Goal: Task Accomplishment & Management: Use online tool/utility

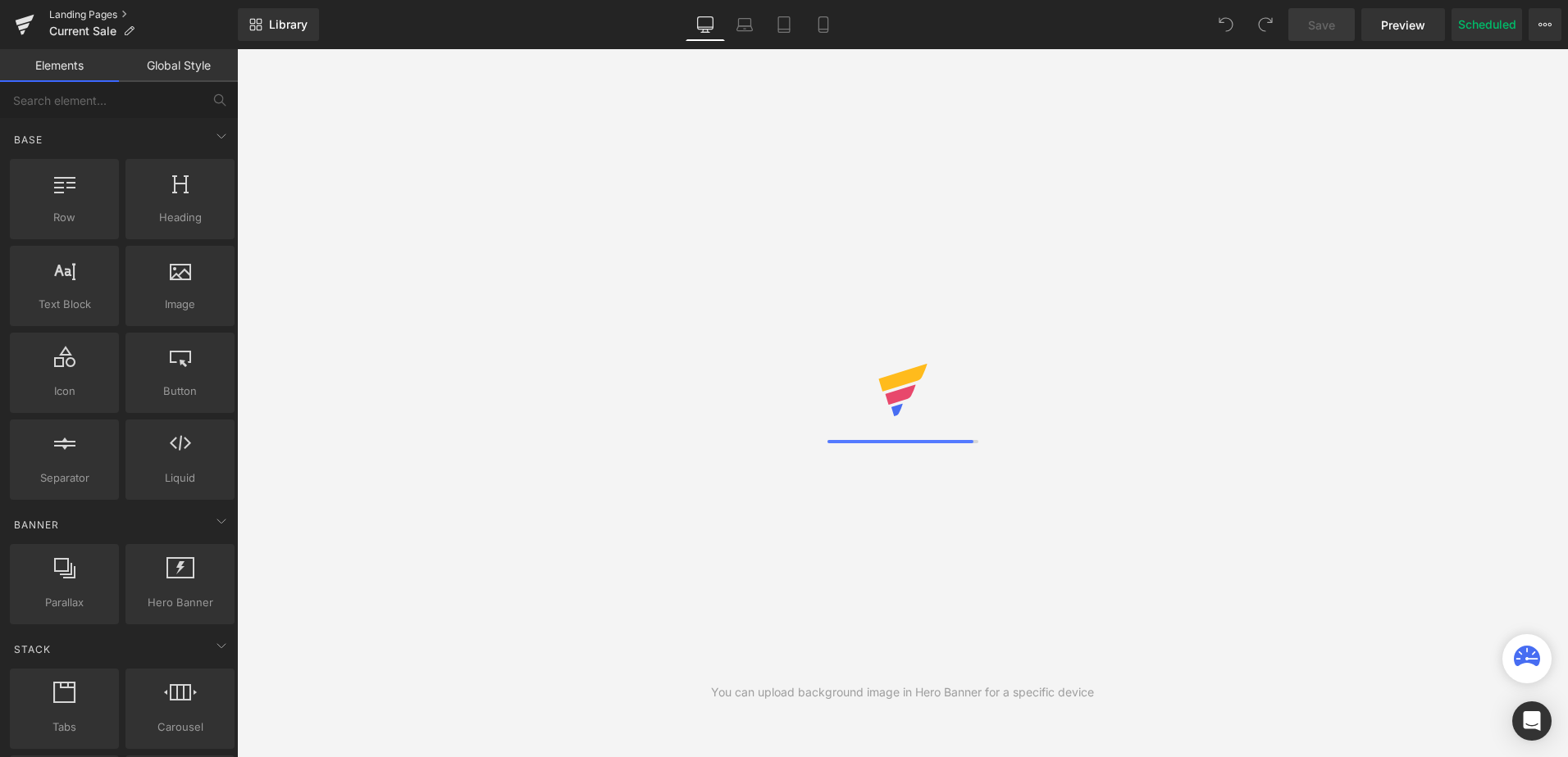
click at [76, 17] on link "Landing Pages" at bounding box center [144, 14] width 189 height 13
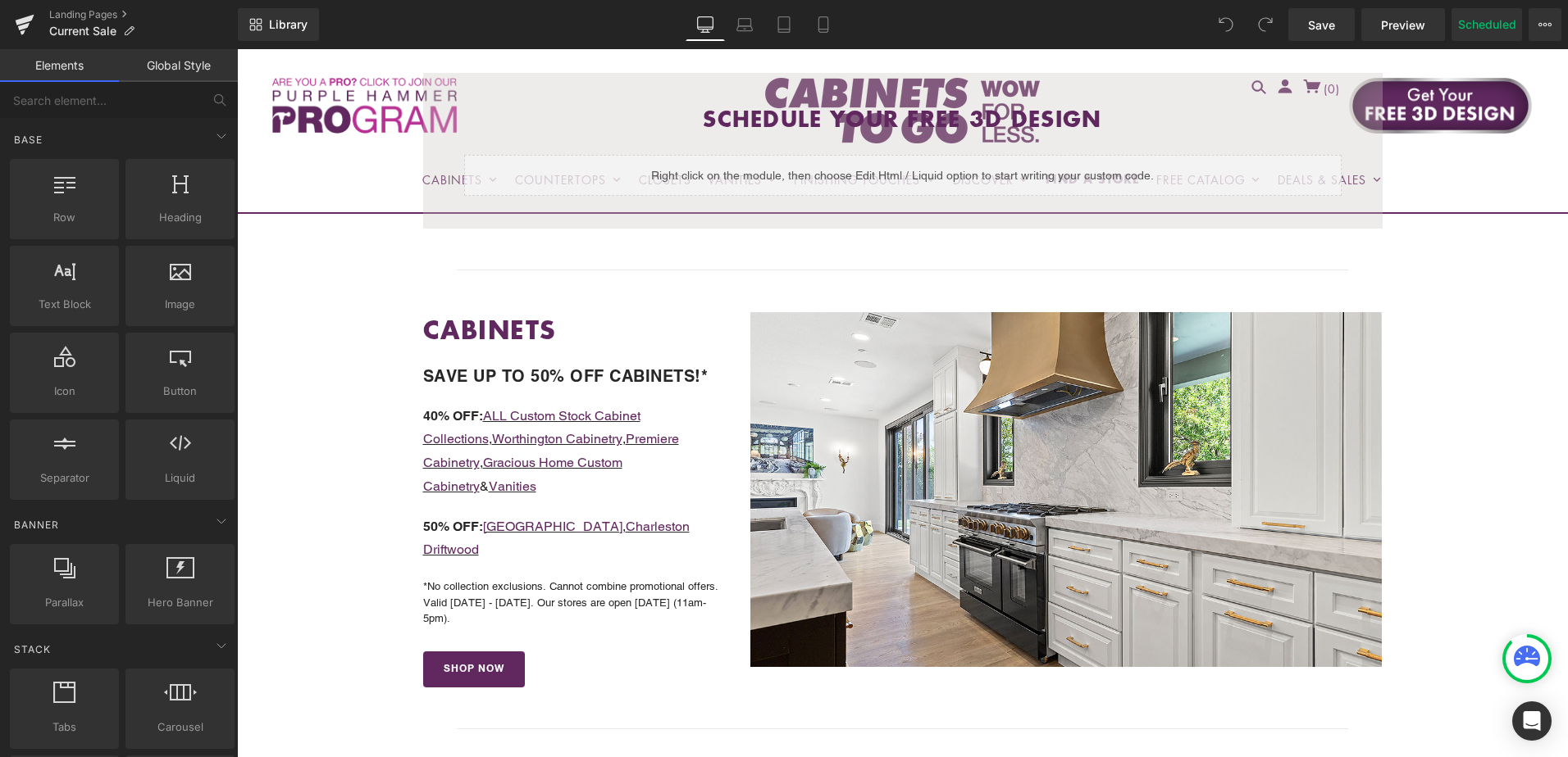
scroll to position [410, 0]
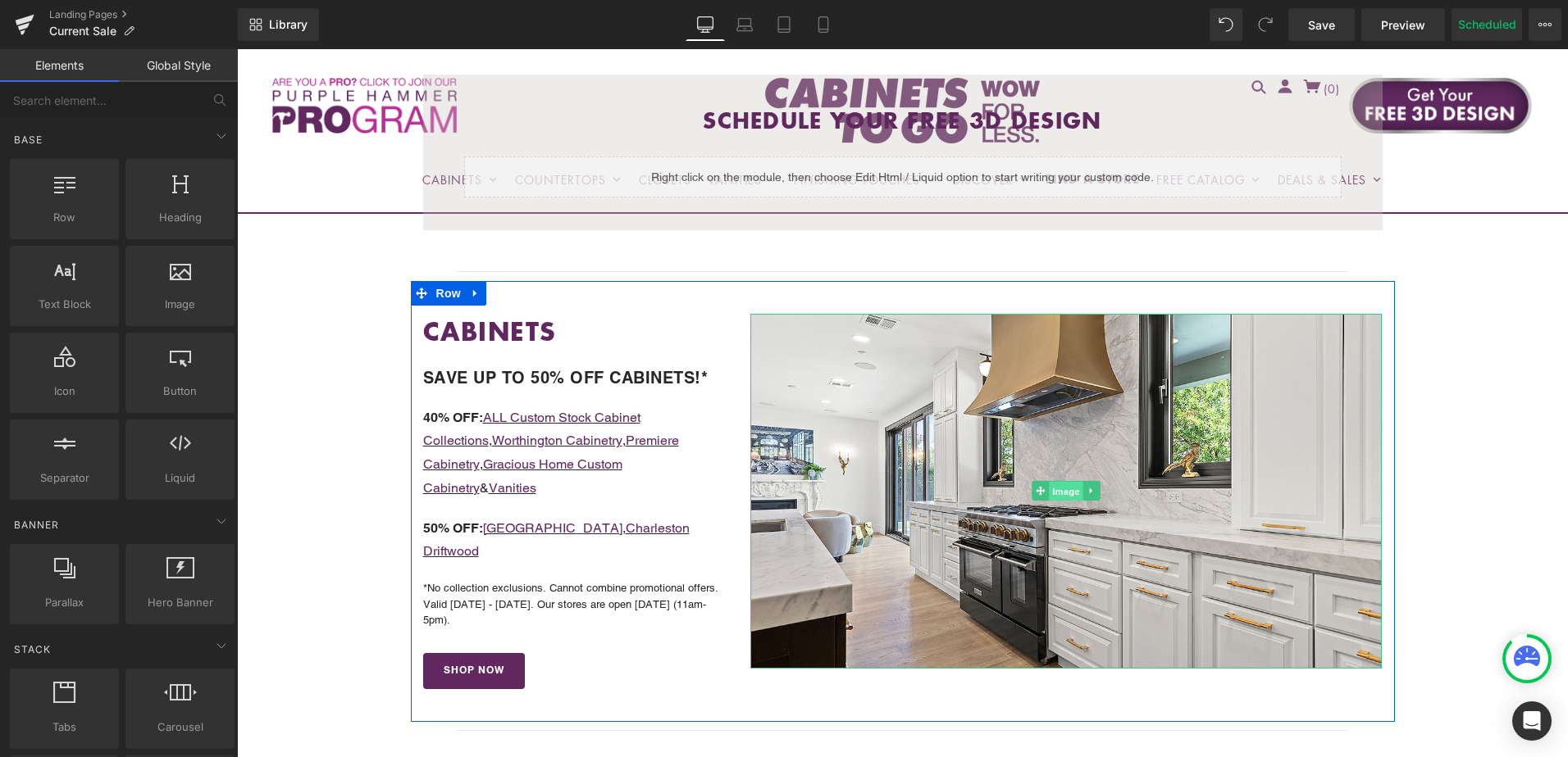
click at [1054, 491] on span "Image" at bounding box center [1066, 491] width 34 height 19
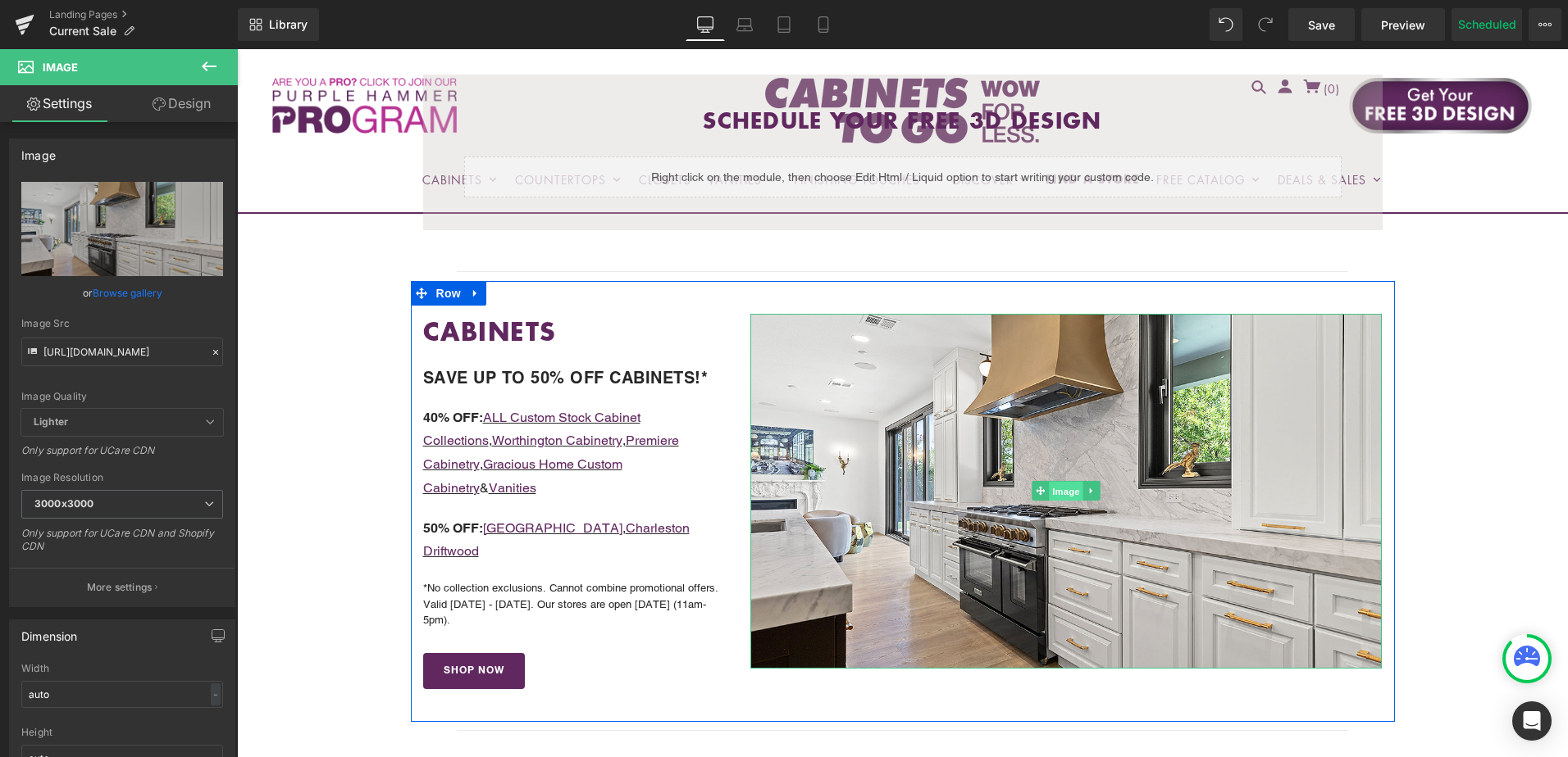
click at [1062, 491] on span "Image" at bounding box center [1066, 491] width 34 height 19
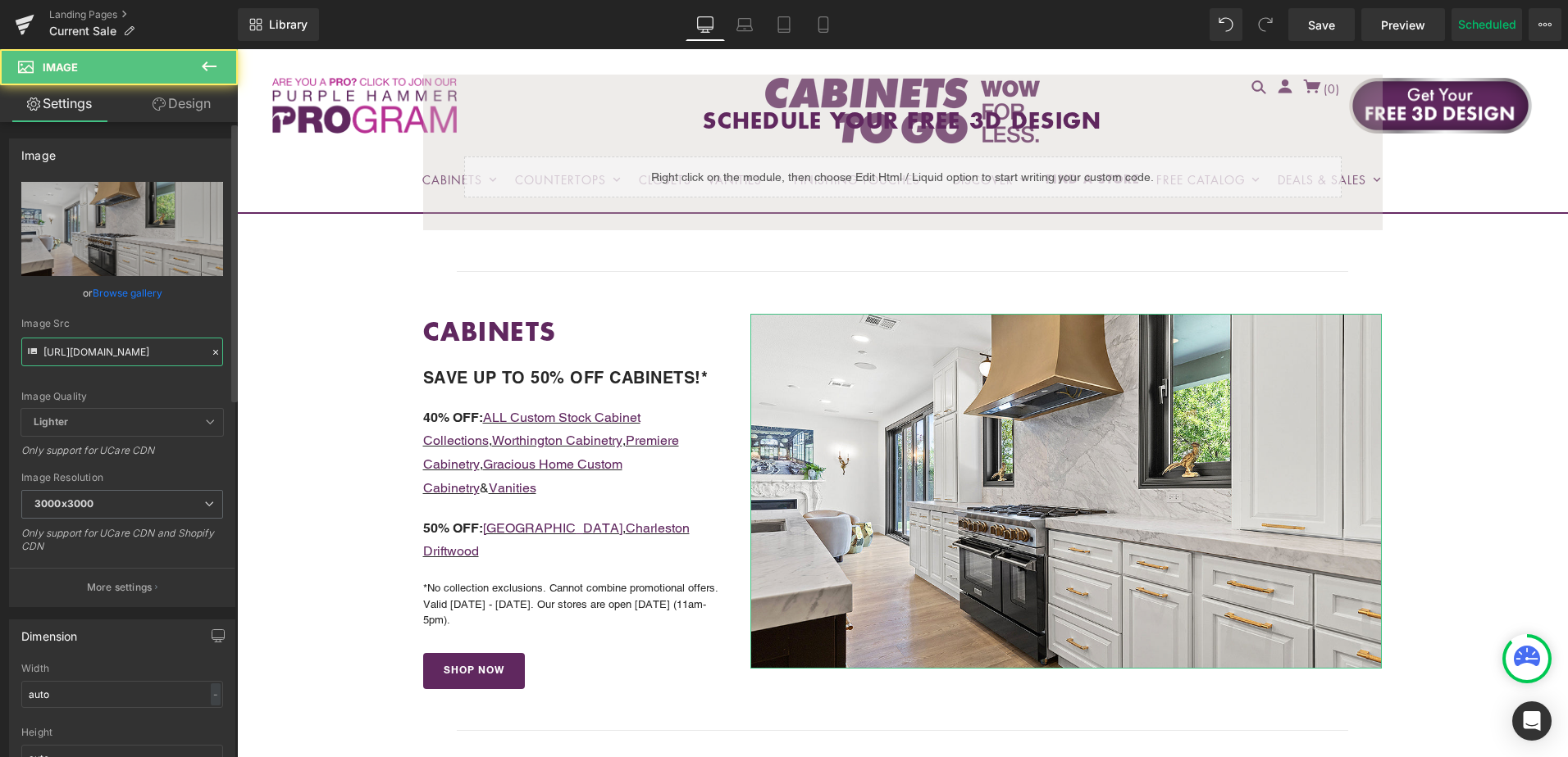
click at [129, 350] on input "https://cdn.shopify.com/s/files/1/0196/2351/0078/files/CHALET-2_3000x3000.jpg?v…" at bounding box center [122, 351] width 201 height 28
paste input "BROADWAY-BLACK-NEW9.jpg?v=1755881546"
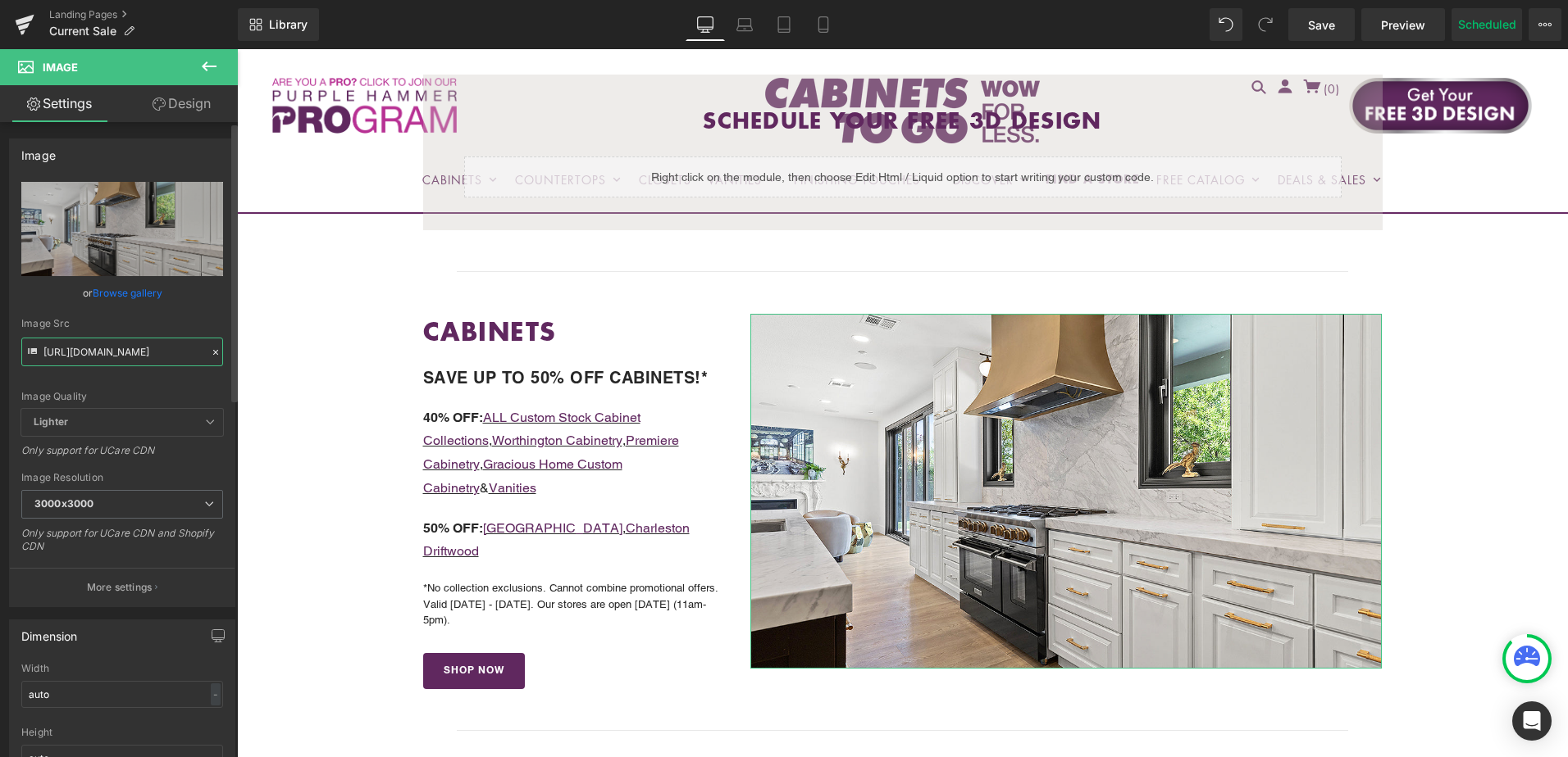
scroll to position [0, 320]
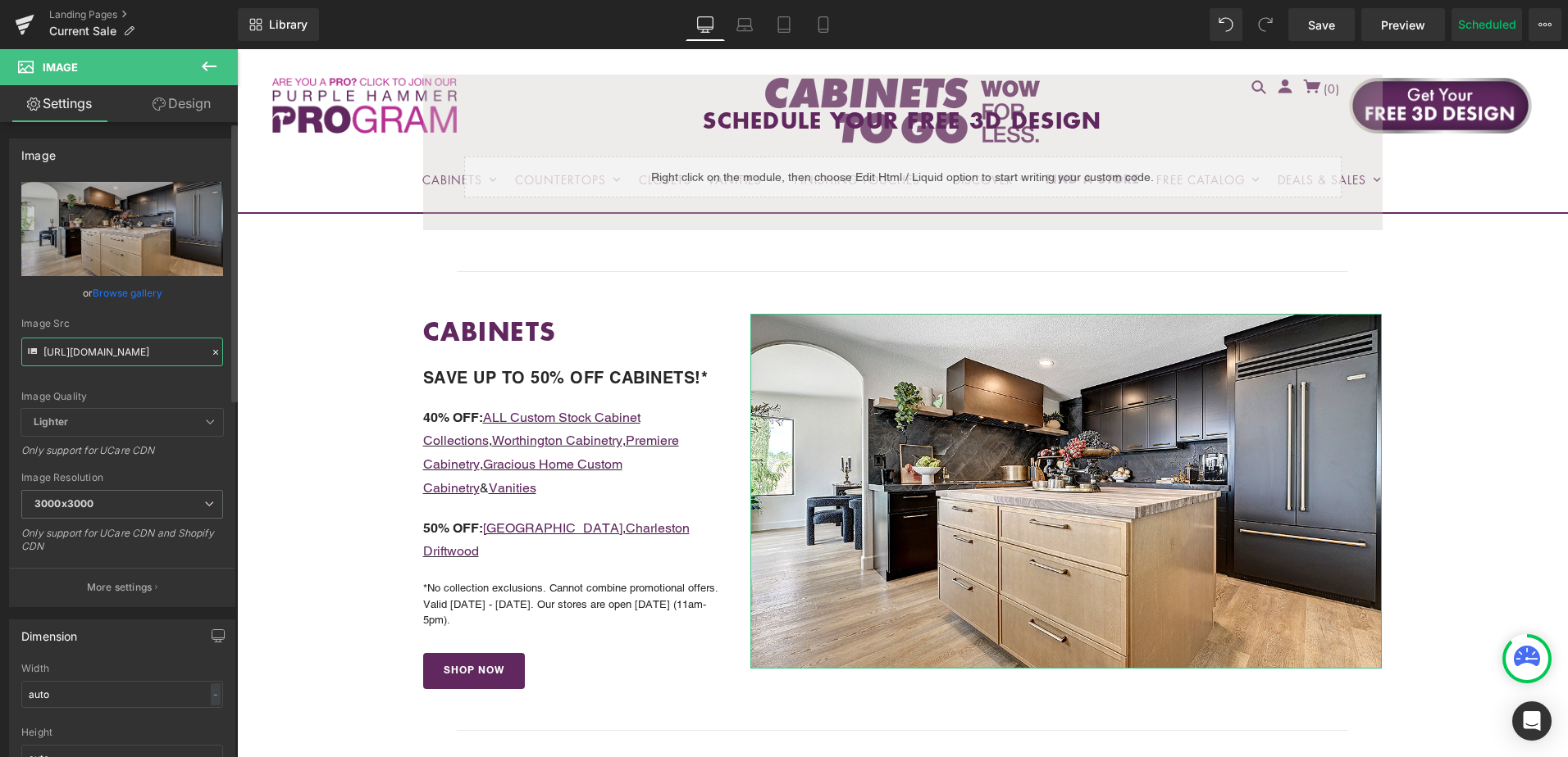
type input "https://cdn.shopify.com/s/files/1/0196/2351/0078/files/BROADWAY-BLACK-NEW9_3000…"
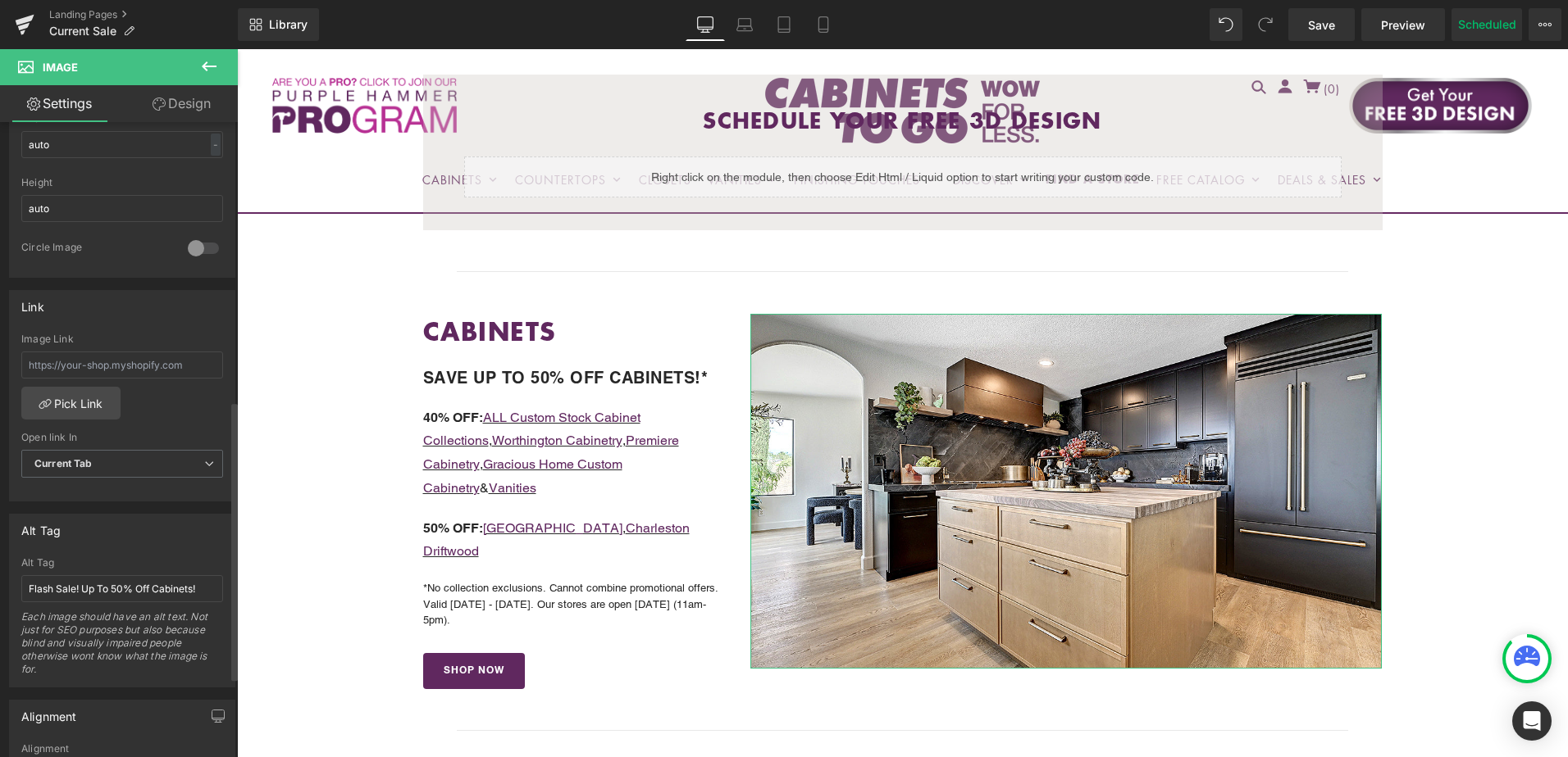
scroll to position [656, 0]
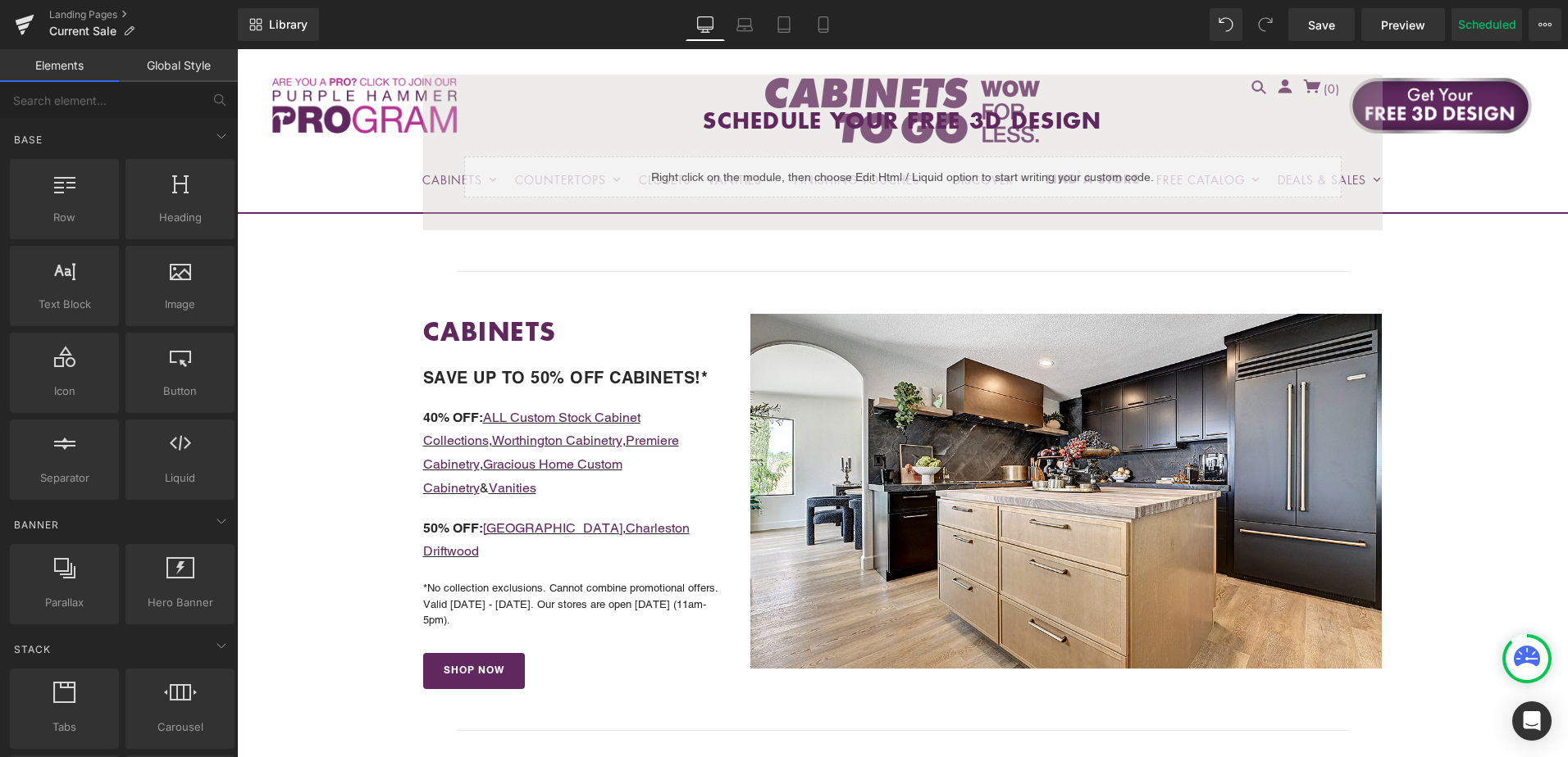
scroll to position [0, 0]
click at [1330, 23] on span "Save" at bounding box center [1322, 25] width 27 height 18
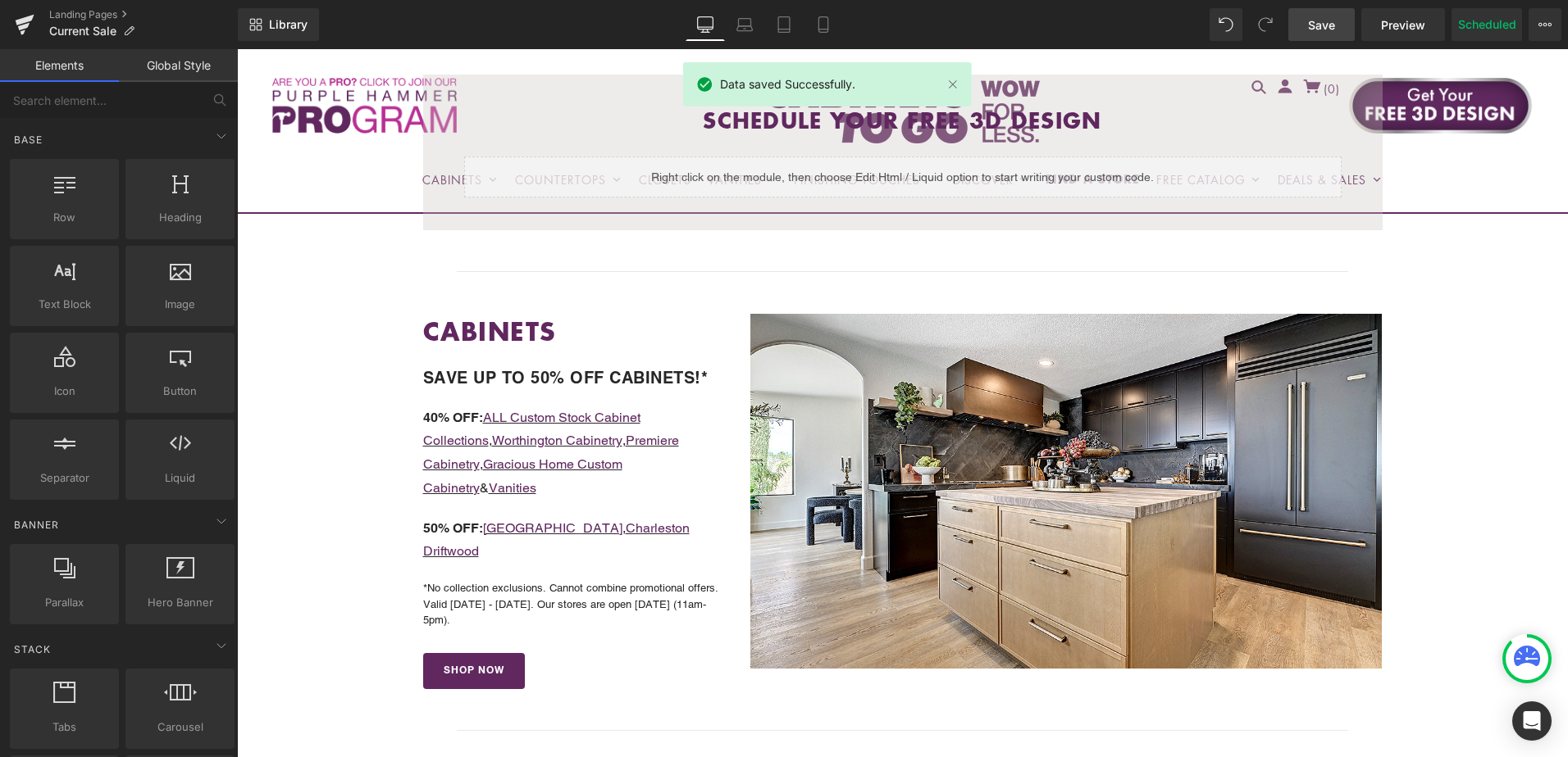
click at [1320, 30] on span "Save" at bounding box center [1322, 25] width 27 height 18
click at [1547, 28] on icon at bounding box center [1544, 24] width 13 height 13
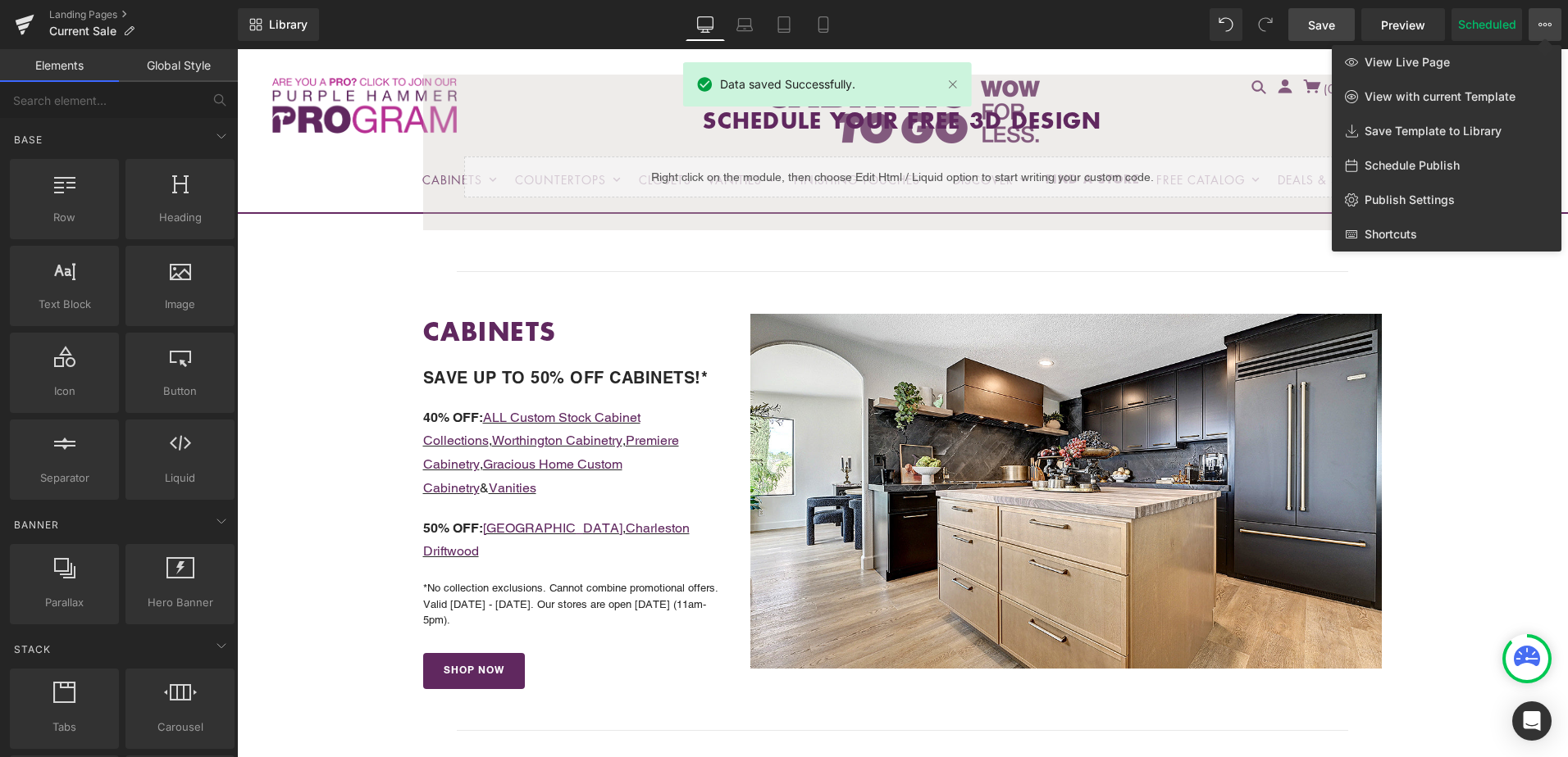
click at [1437, 163] on span "Schedule Publish" at bounding box center [1412, 165] width 95 height 15
select select
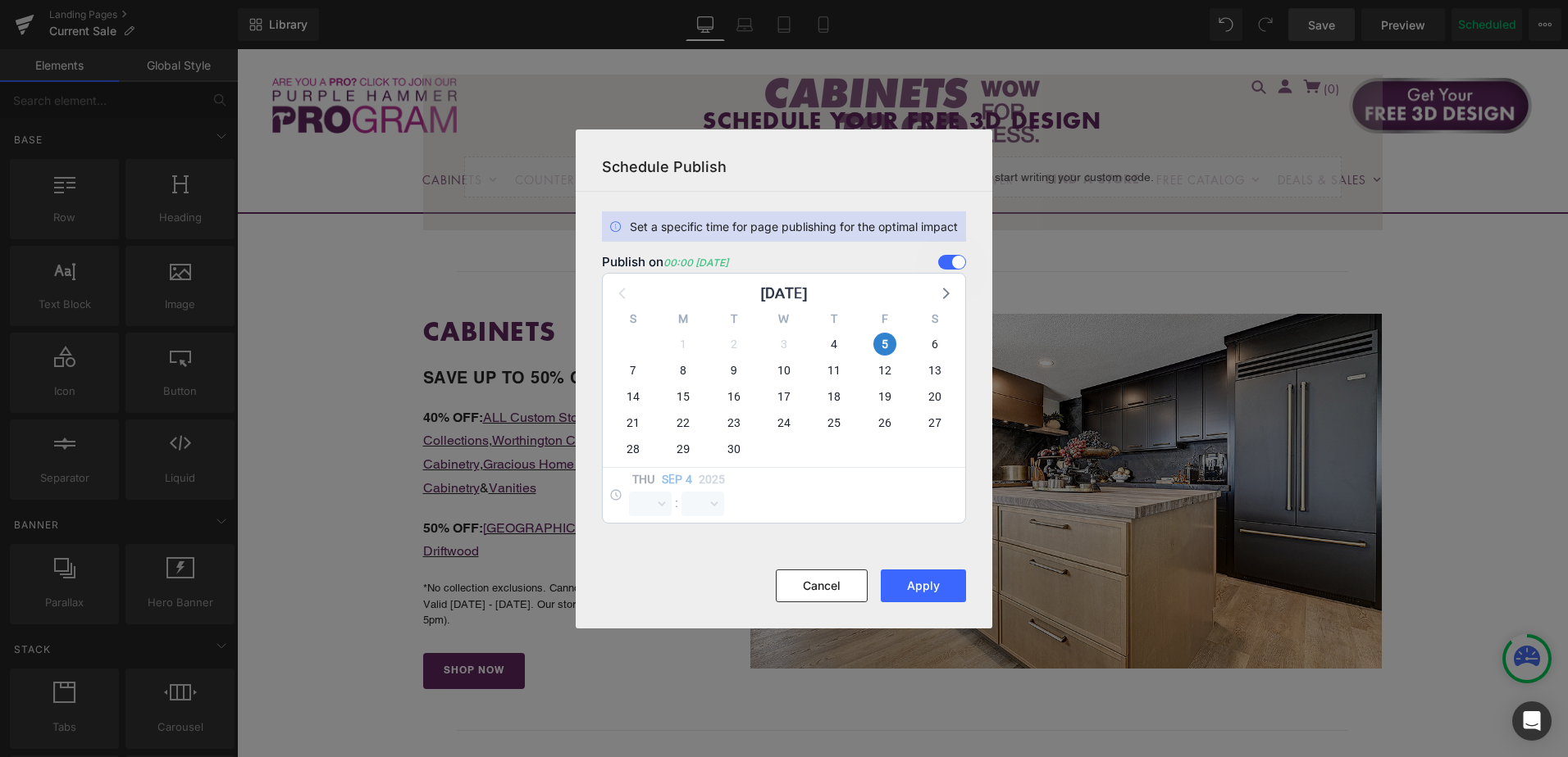
click at [946, 260] on span at bounding box center [952, 262] width 28 height 15
click at [0, 0] on input "checkbox" at bounding box center [0, 0] width 0 height 0
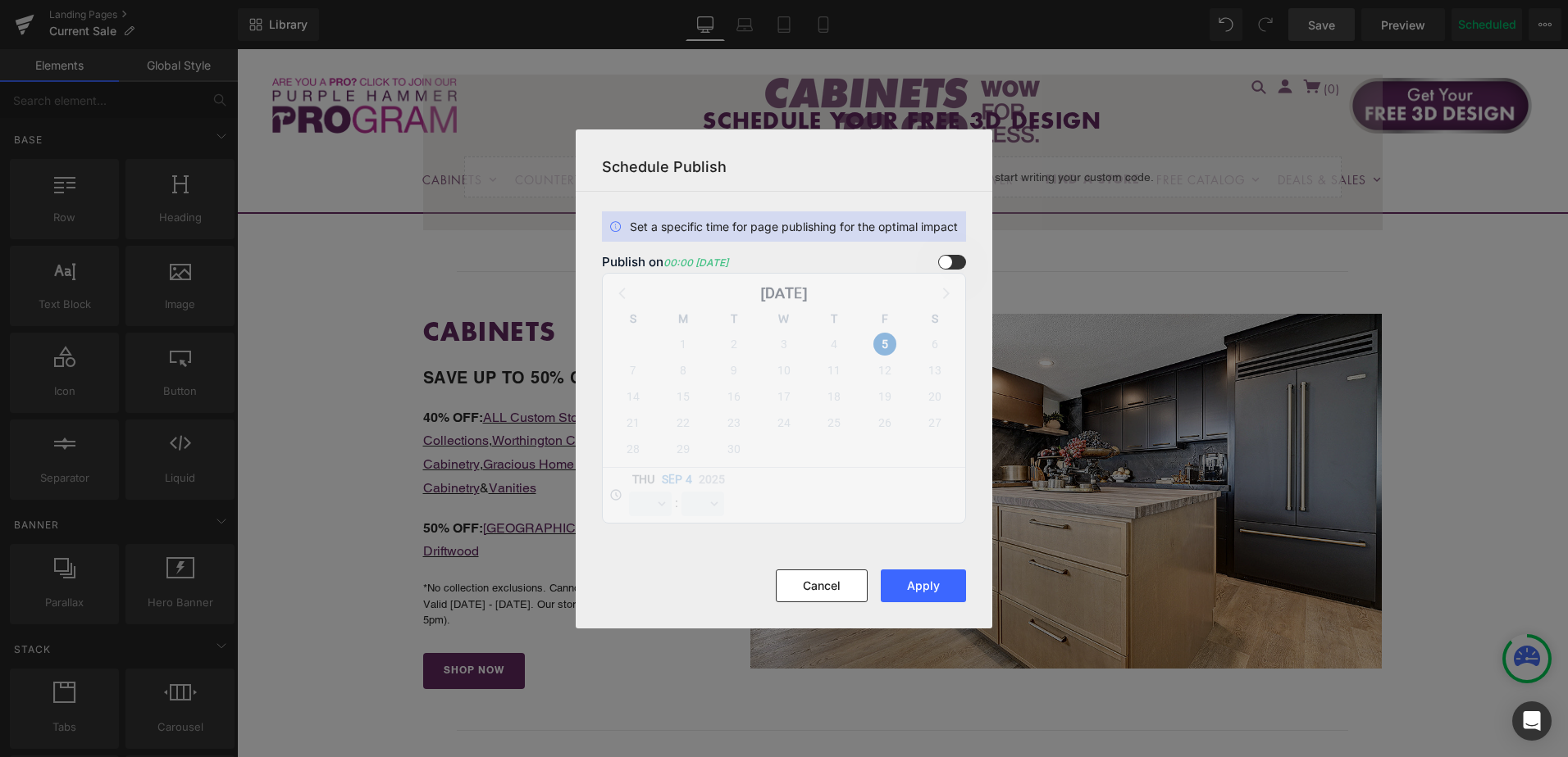
click at [950, 264] on span at bounding box center [952, 262] width 28 height 15
click at [0, 0] on input "checkbox" at bounding box center [0, 0] width 0 height 0
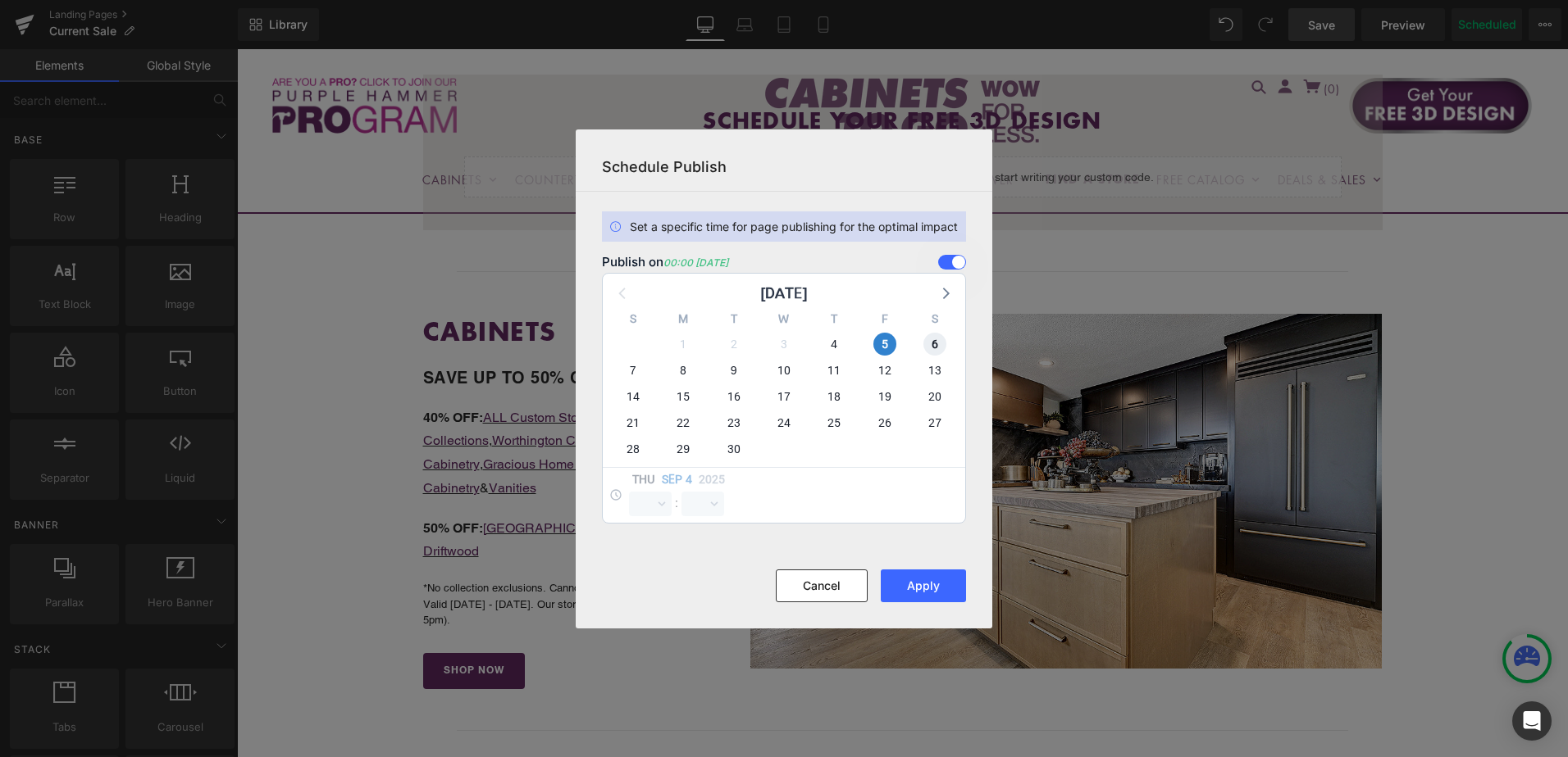
click at [930, 344] on span "6" at bounding box center [935, 344] width 23 height 23
select select "0"
click at [957, 263] on span at bounding box center [952, 262] width 28 height 15
click at [0, 0] on input "checkbox" at bounding box center [0, 0] width 0 height 0
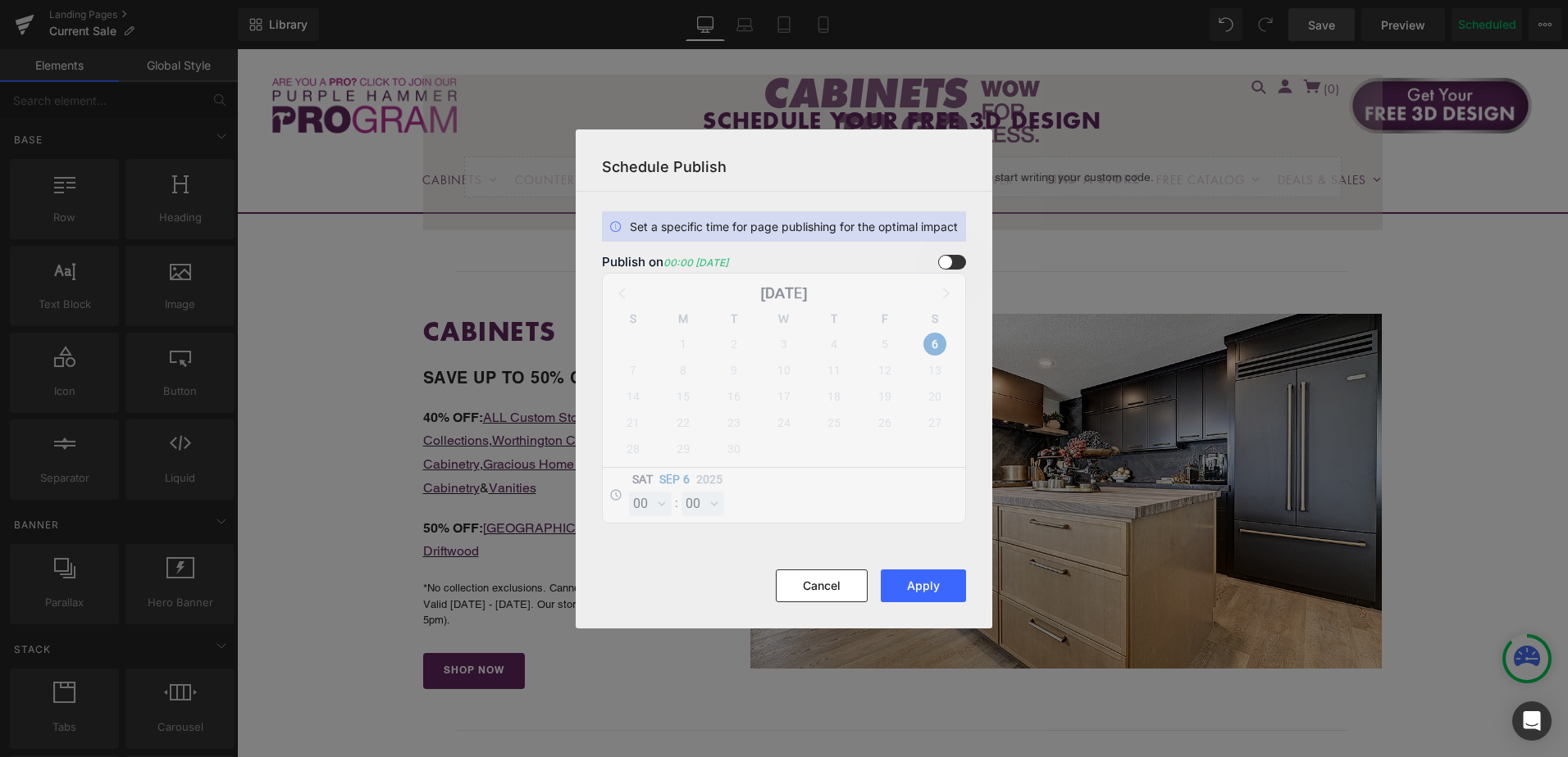
click at [948, 263] on span at bounding box center [952, 262] width 28 height 15
click at [0, 0] on input "checkbox" at bounding box center [0, 0] width 0 height 0
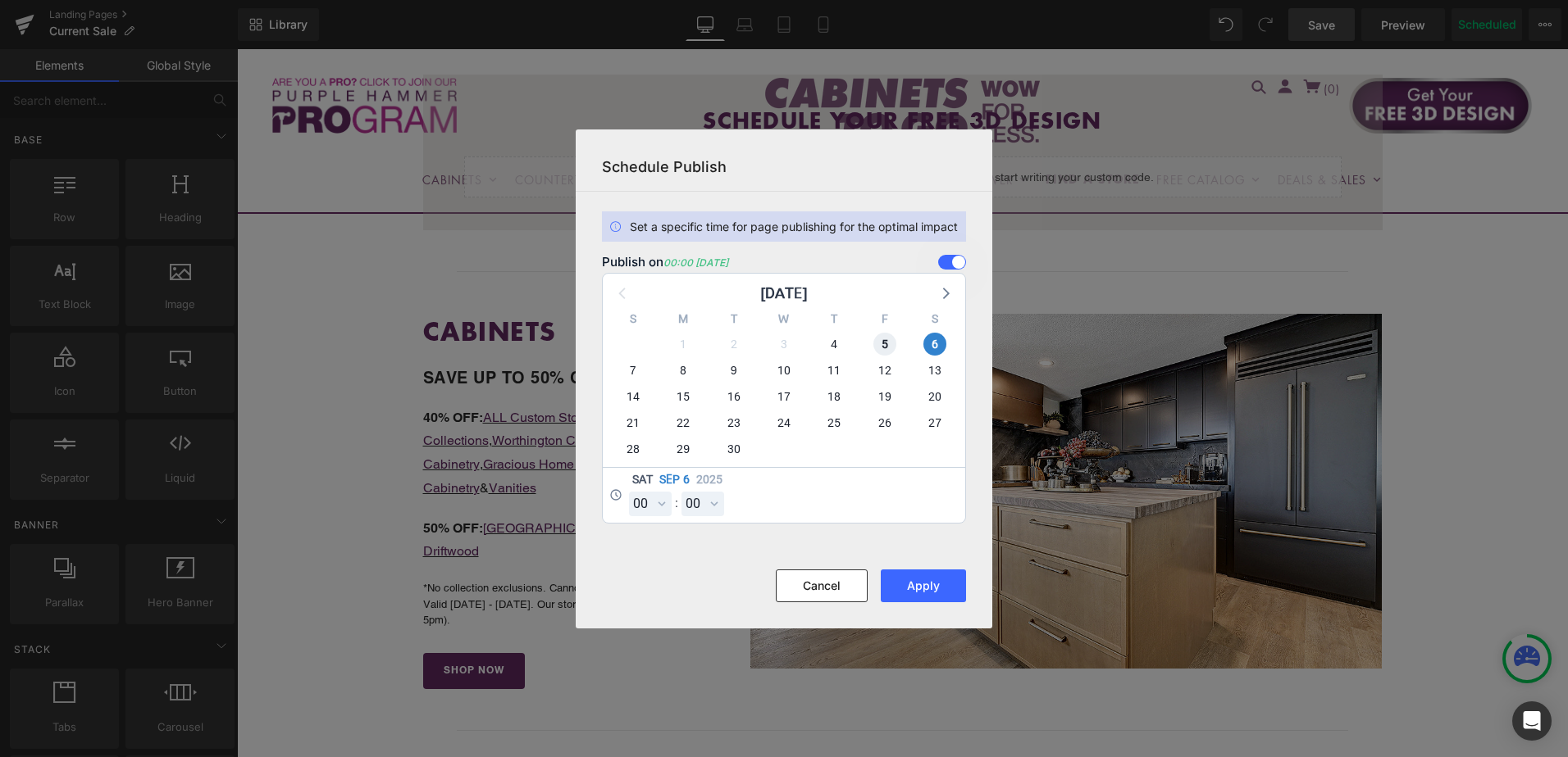
click at [883, 345] on span "5" at bounding box center [885, 344] width 23 height 23
click at [660, 497] on select "00 01 02 03 04 05 06 07 08 09 10 11 12 13 14 15 16 17 18 19 20 21 22 23" at bounding box center [650, 503] width 43 height 24
click at [629, 491] on select "00 01 02 03 04 05 06 07 08 09 10 11 12 13 14 15 16 17 18 19 20 21 22 23" at bounding box center [650, 503] width 43 height 24
drag, startPoint x: 661, startPoint y: 499, endPoint x: 660, endPoint y: 490, distance: 9.1
click at [661, 499] on select "00 01 02 03 04 05 06 07 08 09 10 11 12 13 14 15 16 17 18 19 20 21 22 23" at bounding box center [650, 503] width 43 height 24
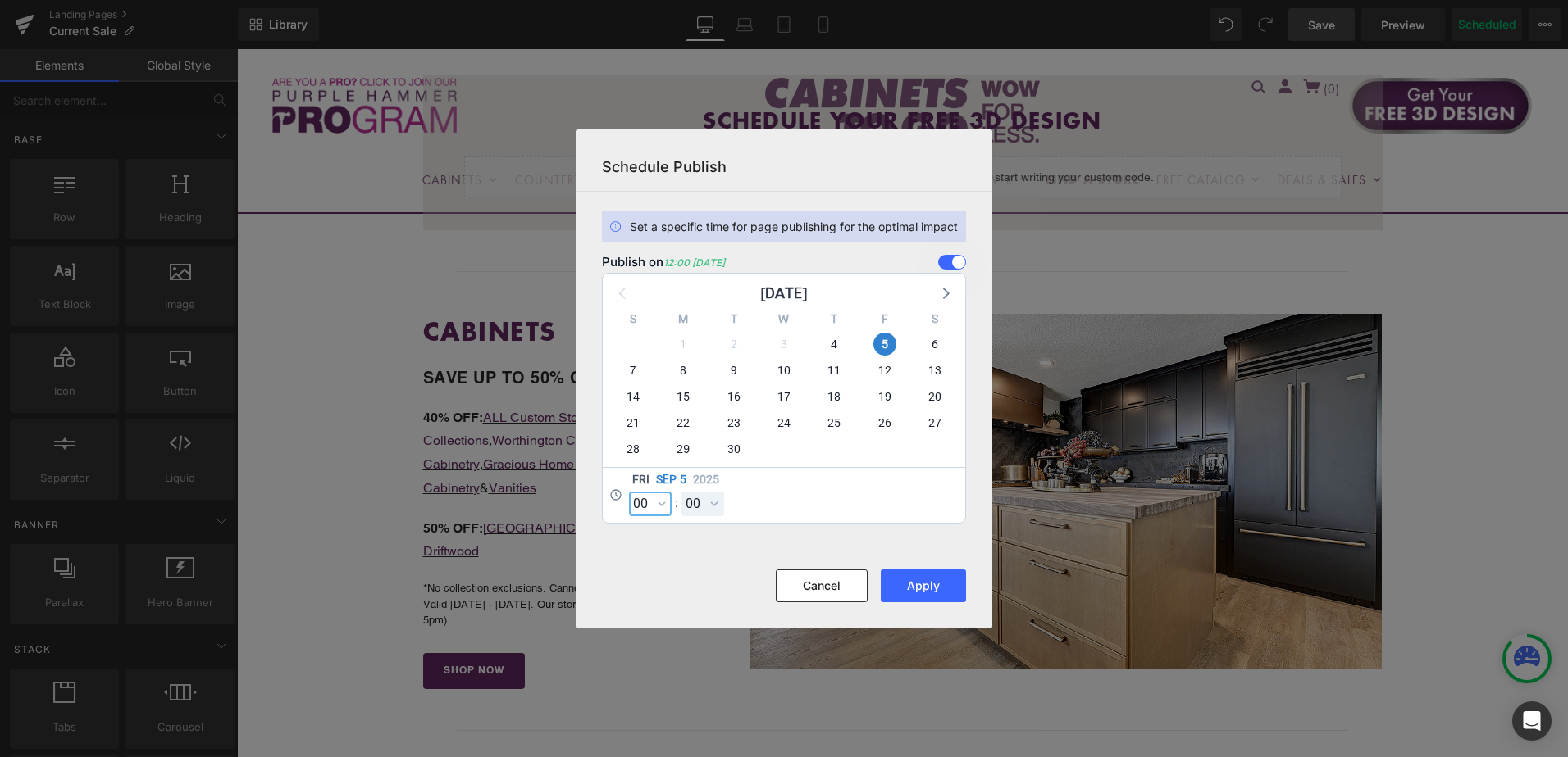
click at [629, 491] on select "00 01 02 03 04 05 06 07 08 09 10 11 12 13 14 15 16 17 18 19 20 21 22 23" at bounding box center [650, 503] width 43 height 24
select select "0"
click at [709, 495] on select "00 01 02 03 04 05 06 07 08 09 10 11 12 13 14 15 16 17 18 19 20 21 22 23 24 25 2…" at bounding box center [703, 503] width 43 height 24
click at [681, 491] on select "00 01 02 03 04 05 06 07 08 09 10 11 12 13 14 15 16 17 18 19 20 21 22 23 24 25 2…" at bounding box center [703, 503] width 43 height 24
click at [701, 511] on select "00 01 02 03 04 05 06 07 08 09 10 11 12 13 14 15 16 17 18 19 20 21 22 23 24 25 2…" at bounding box center [703, 503] width 43 height 24
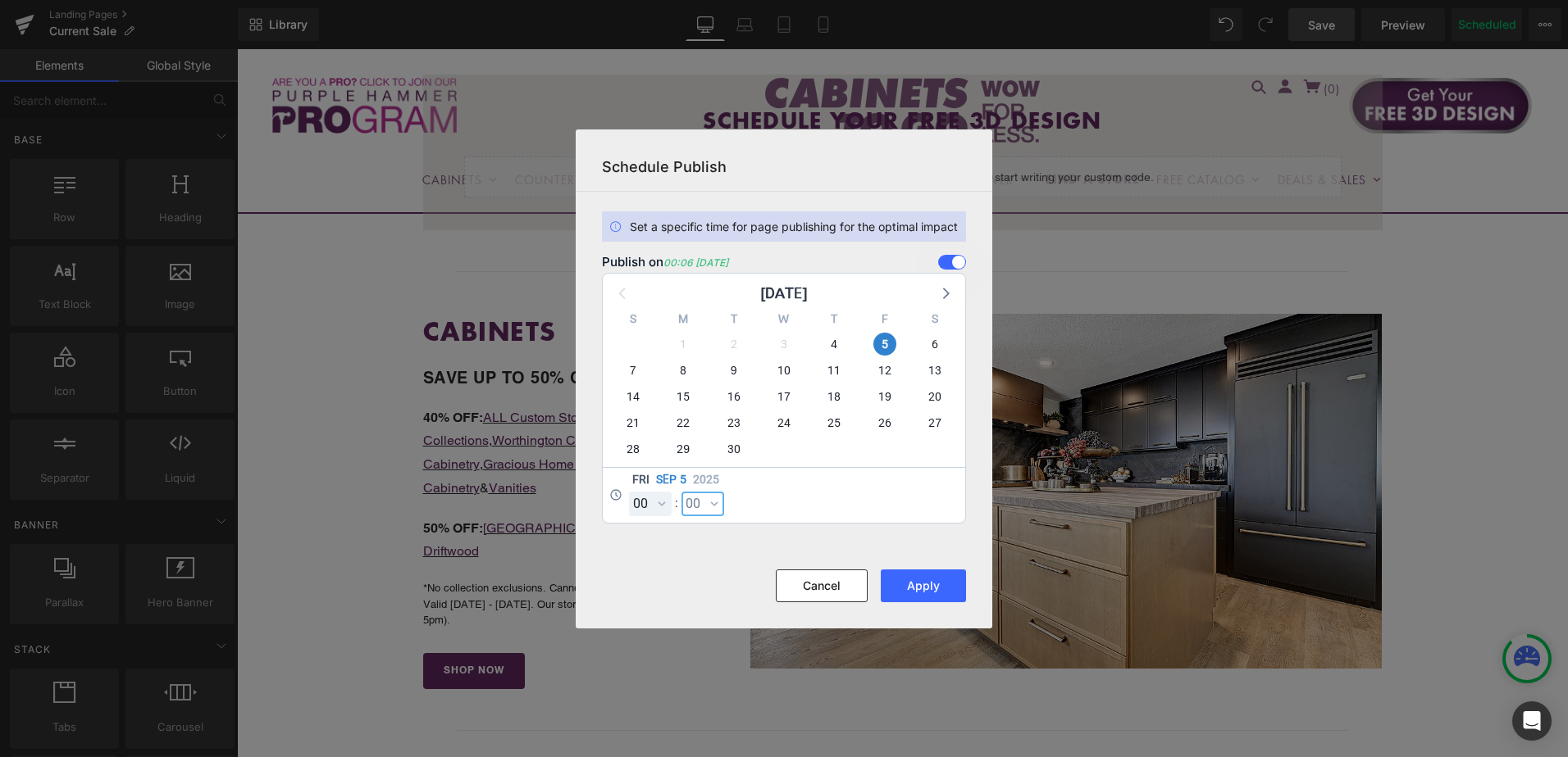
click at [681, 491] on select "00 01 02 03 04 05 06 07 08 09 10 11 12 13 14 15 16 17 18 19 20 21 22 23 24 25 2…" at bounding box center [703, 503] width 43 height 24
select select "0"
click at [913, 594] on button "Apply" at bounding box center [924, 586] width 86 height 33
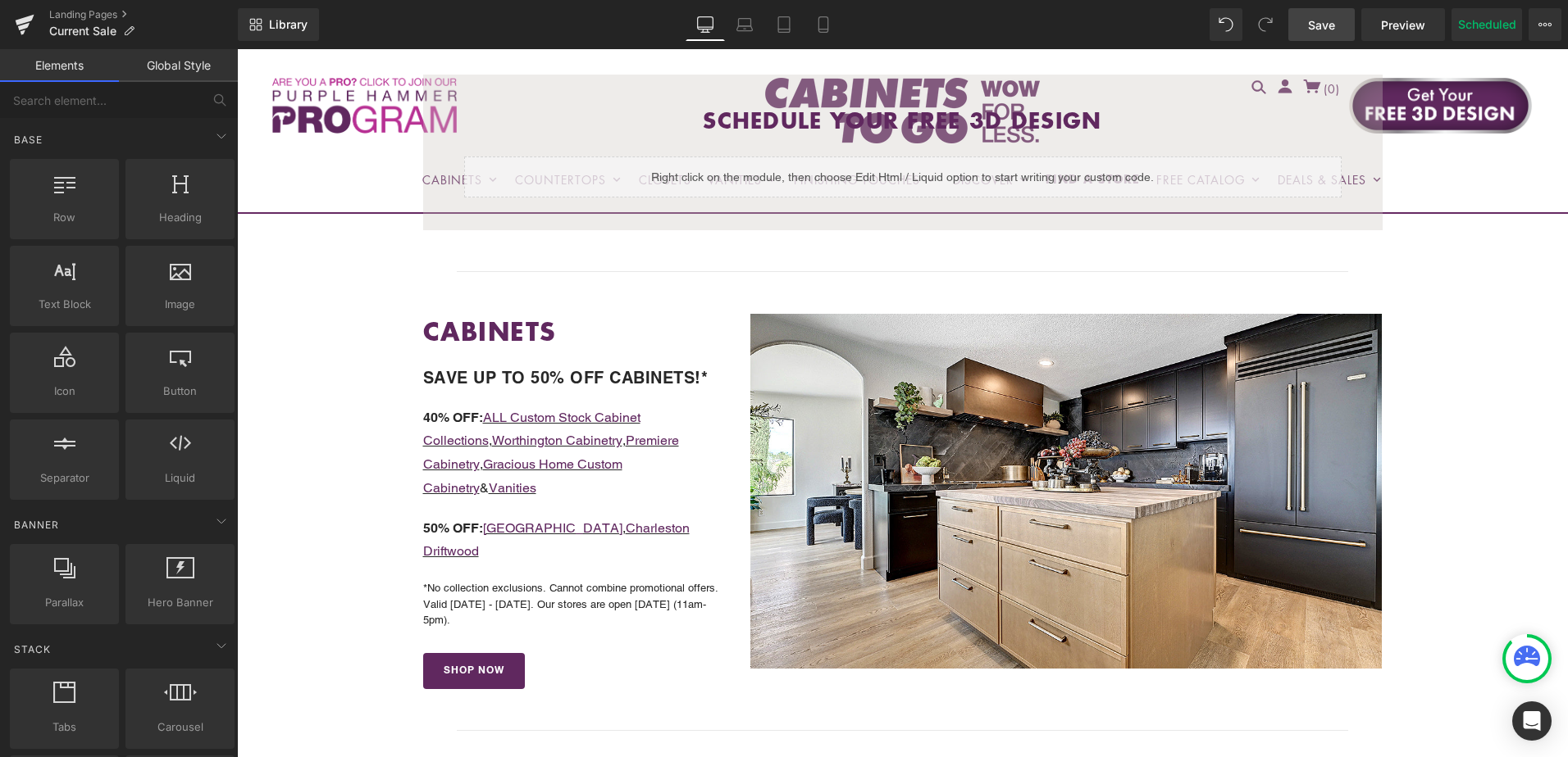
click at [1314, 19] on span "Save" at bounding box center [1322, 25] width 27 height 18
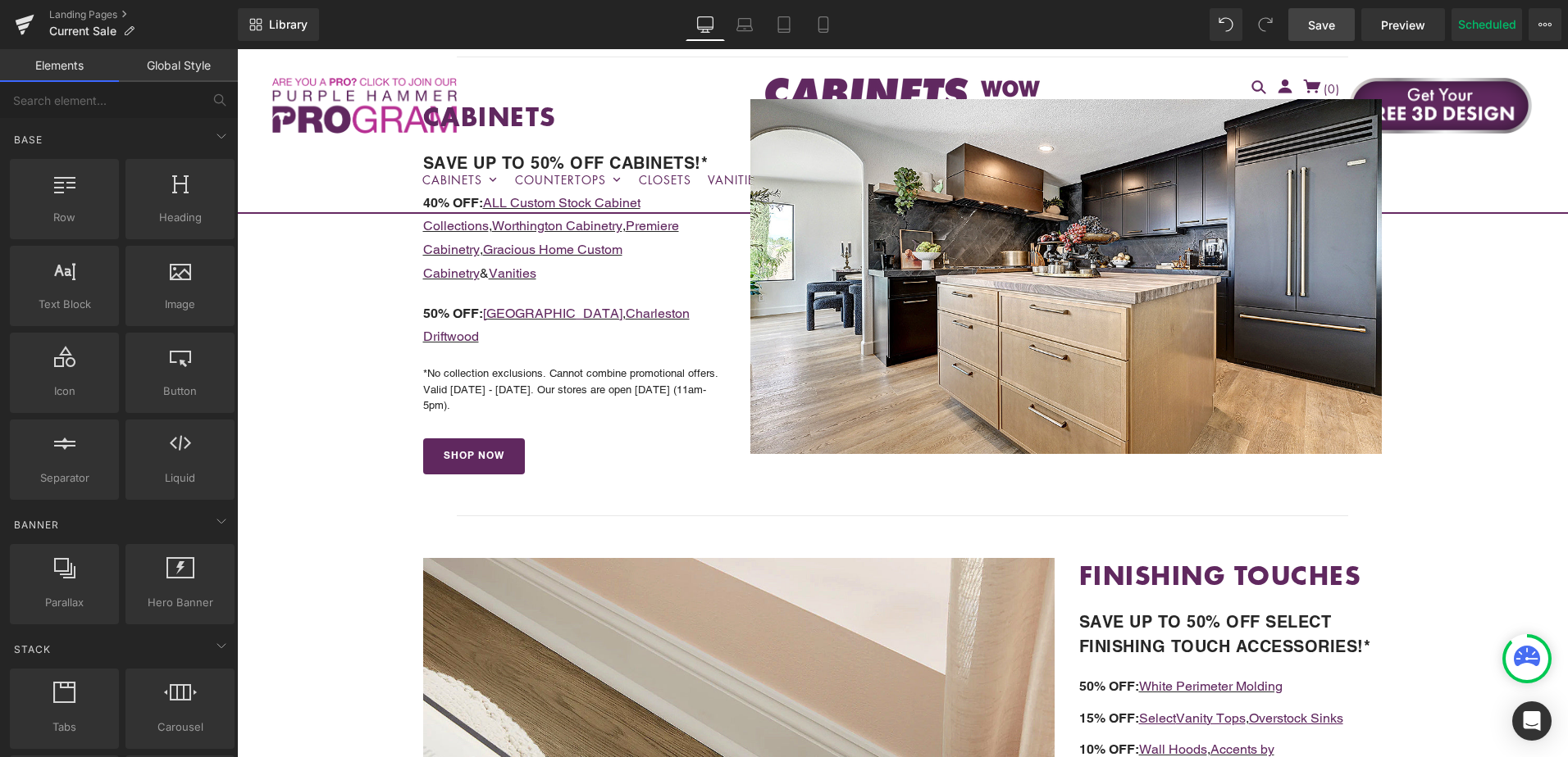
scroll to position [574, 0]
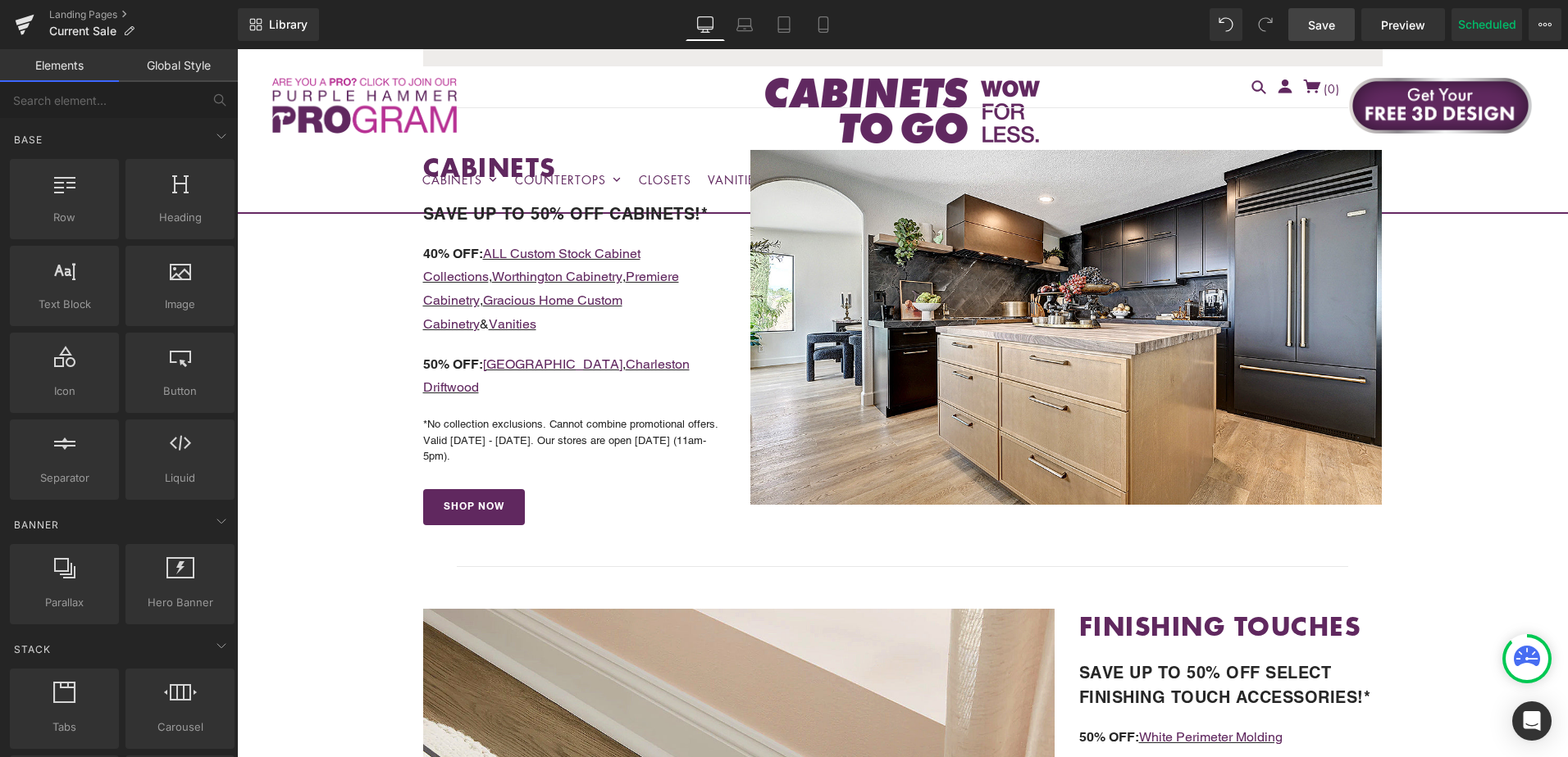
click at [1324, 24] on span "Save" at bounding box center [1322, 25] width 27 height 18
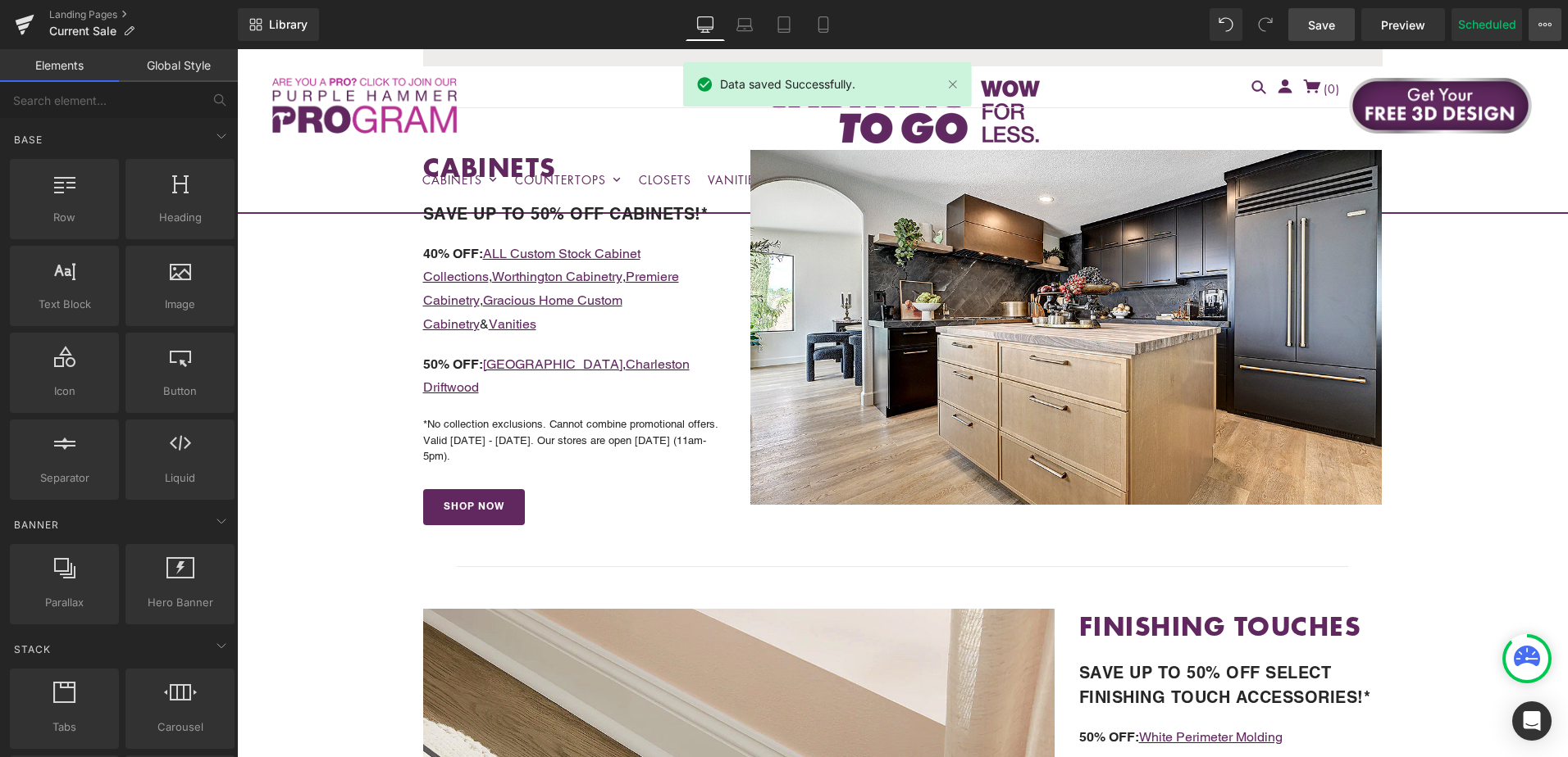
click at [1549, 23] on icon at bounding box center [1550, 24] width 4 height 3
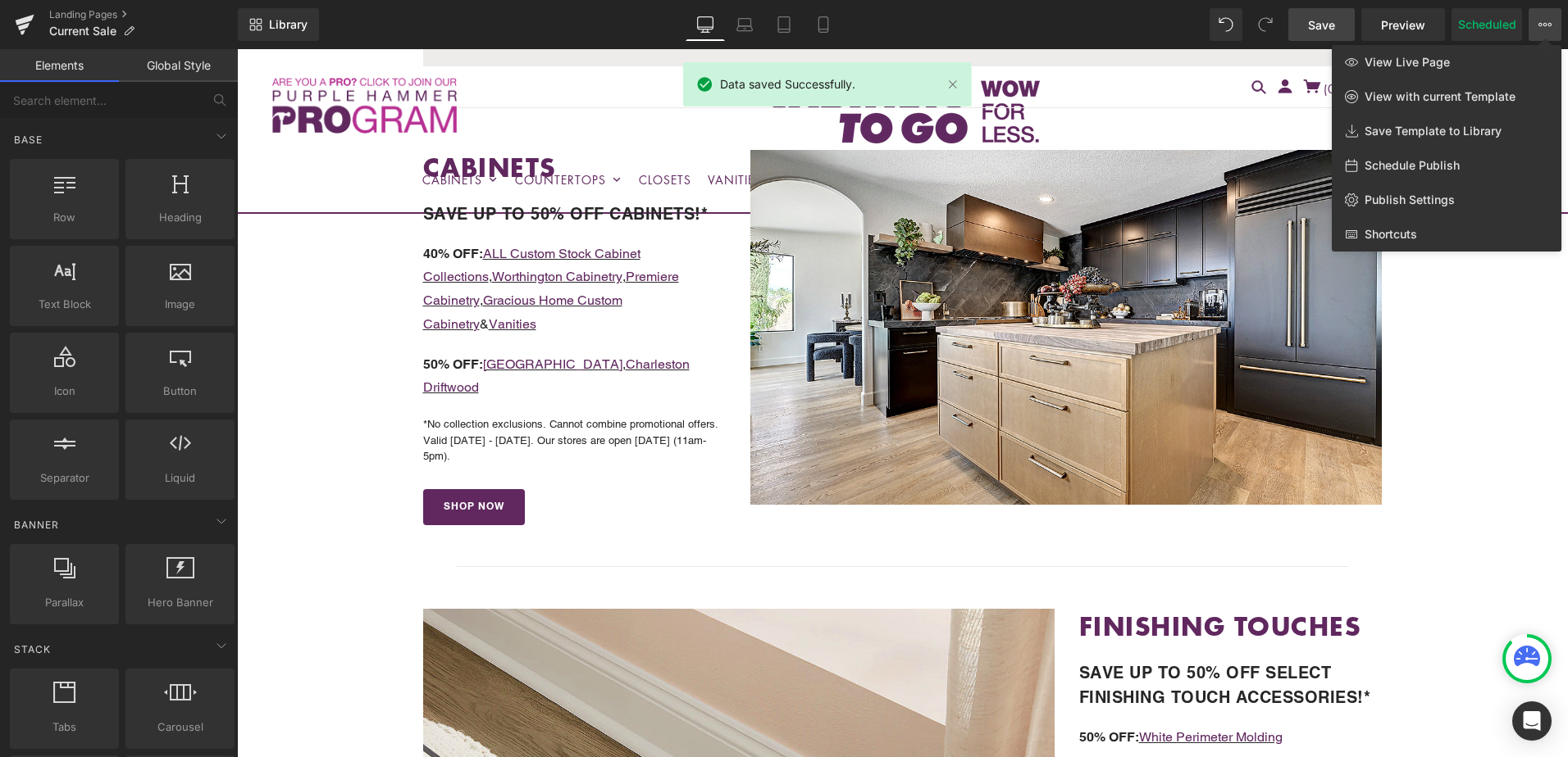
click at [1431, 167] on span "Schedule Publish" at bounding box center [1412, 165] width 95 height 15
select select
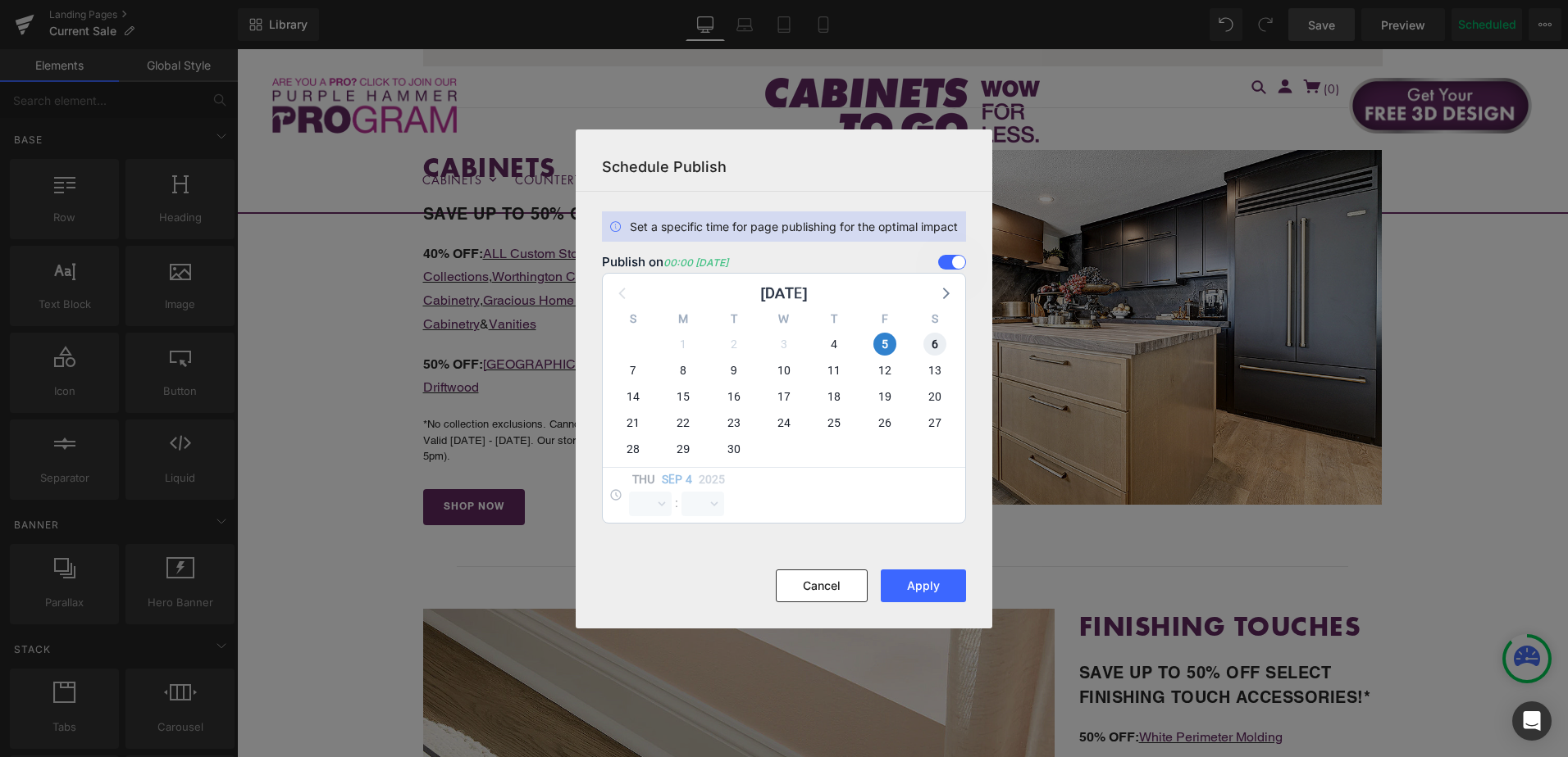
click at [931, 347] on span "6" at bounding box center [935, 344] width 23 height 23
select select "0"
click at [889, 342] on span "5" at bounding box center [885, 344] width 23 height 23
click at [922, 591] on button "Apply" at bounding box center [924, 586] width 86 height 33
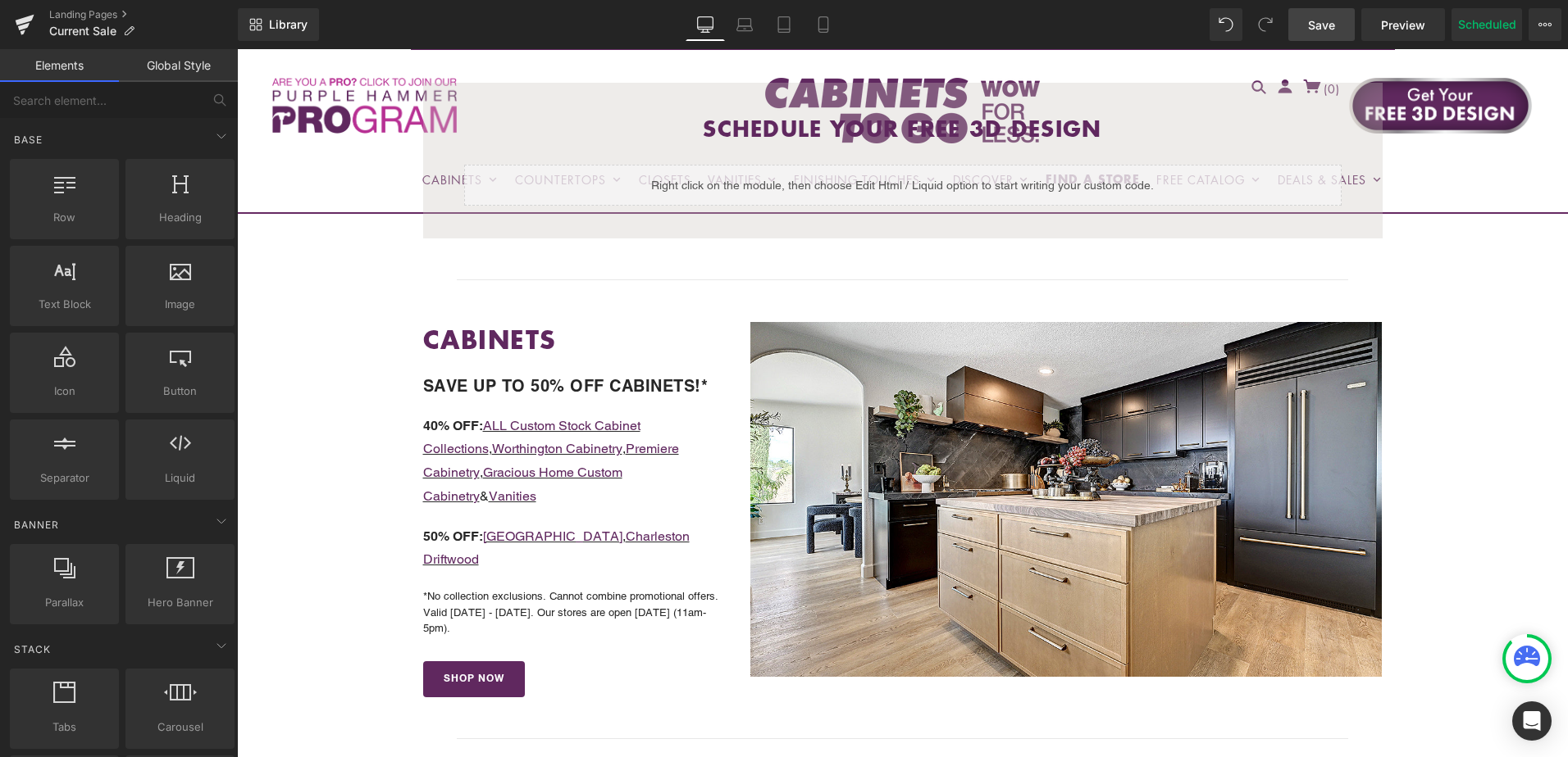
scroll to position [410, 0]
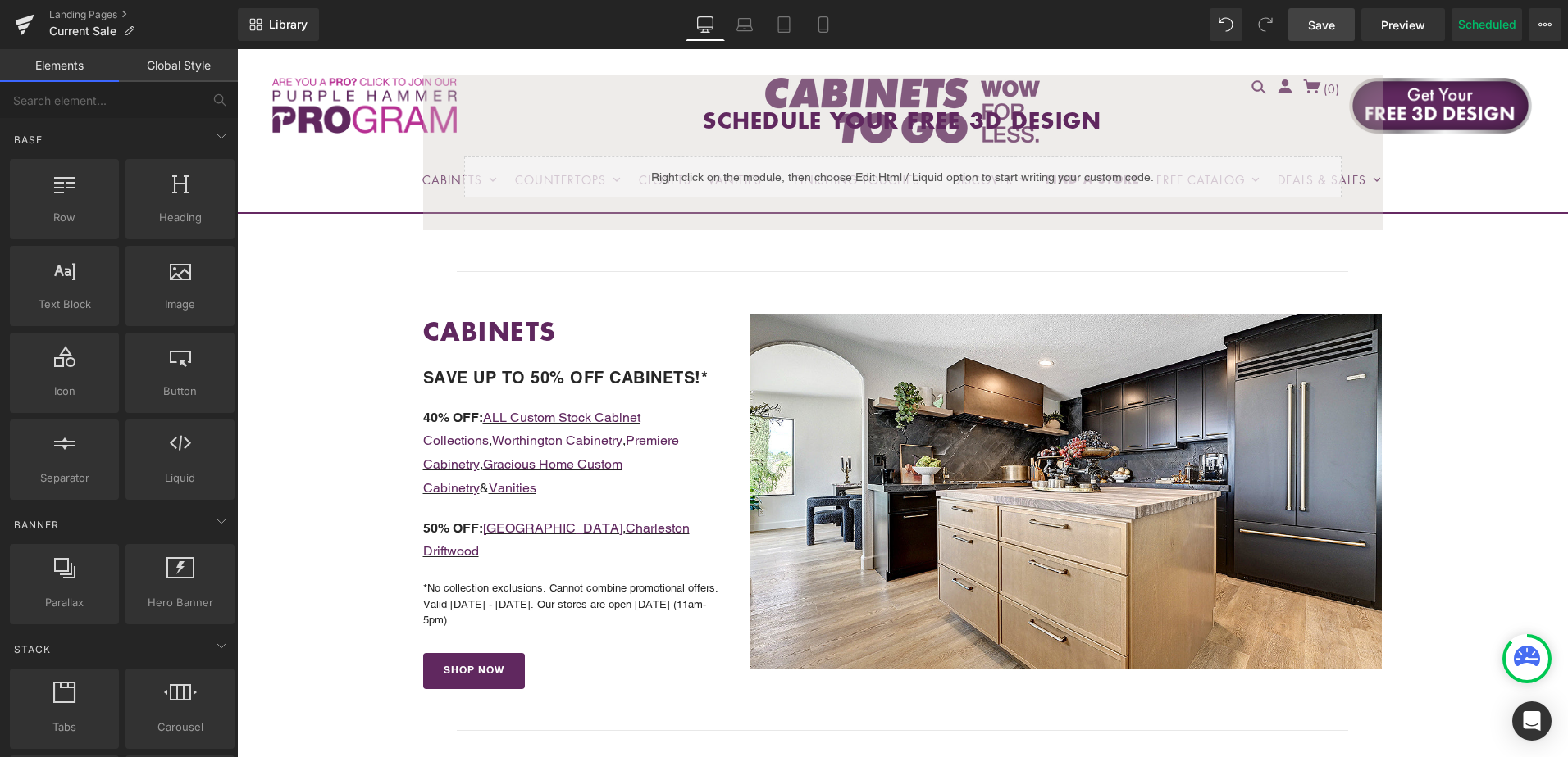
drag, startPoint x: 1320, startPoint y: 28, endPoint x: 1212, endPoint y: 316, distance: 307.6
click at [1320, 28] on span "Save" at bounding box center [1322, 25] width 27 height 18
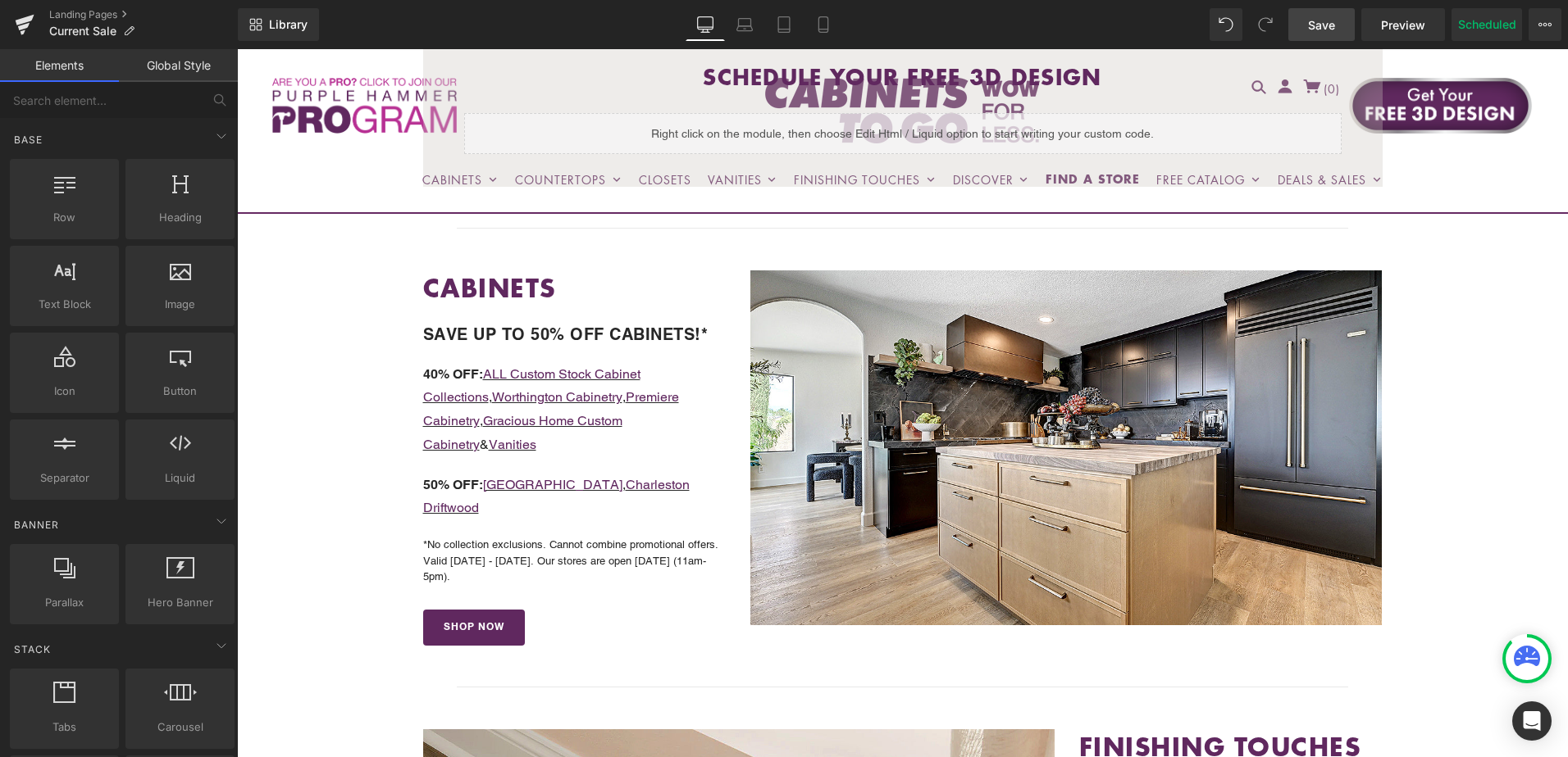
scroll to position [491, 0]
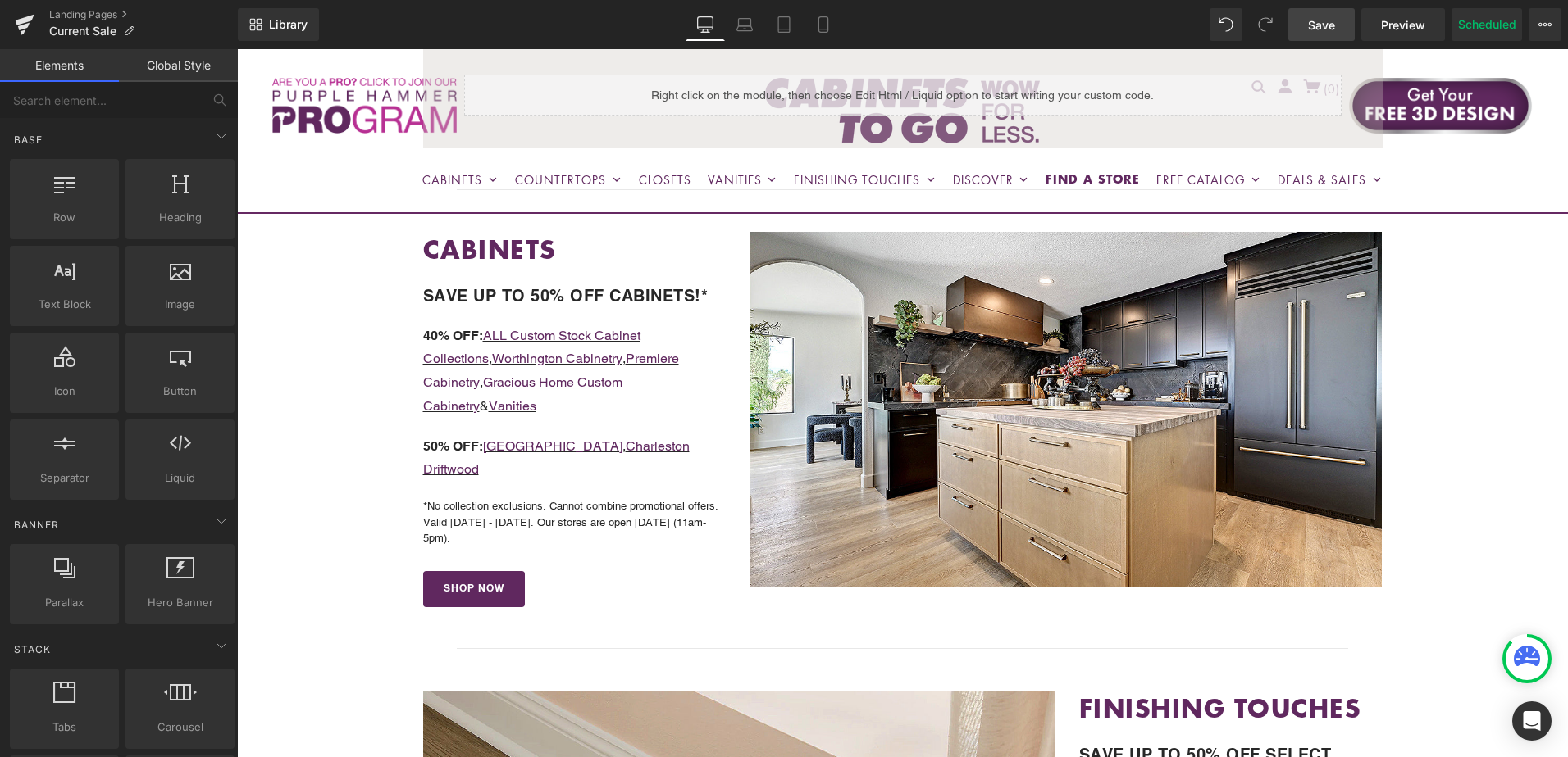
drag, startPoint x: 1334, startPoint y: 23, endPoint x: 1142, endPoint y: 65, distance: 196.5
click at [1334, 23] on span "Save" at bounding box center [1322, 25] width 27 height 18
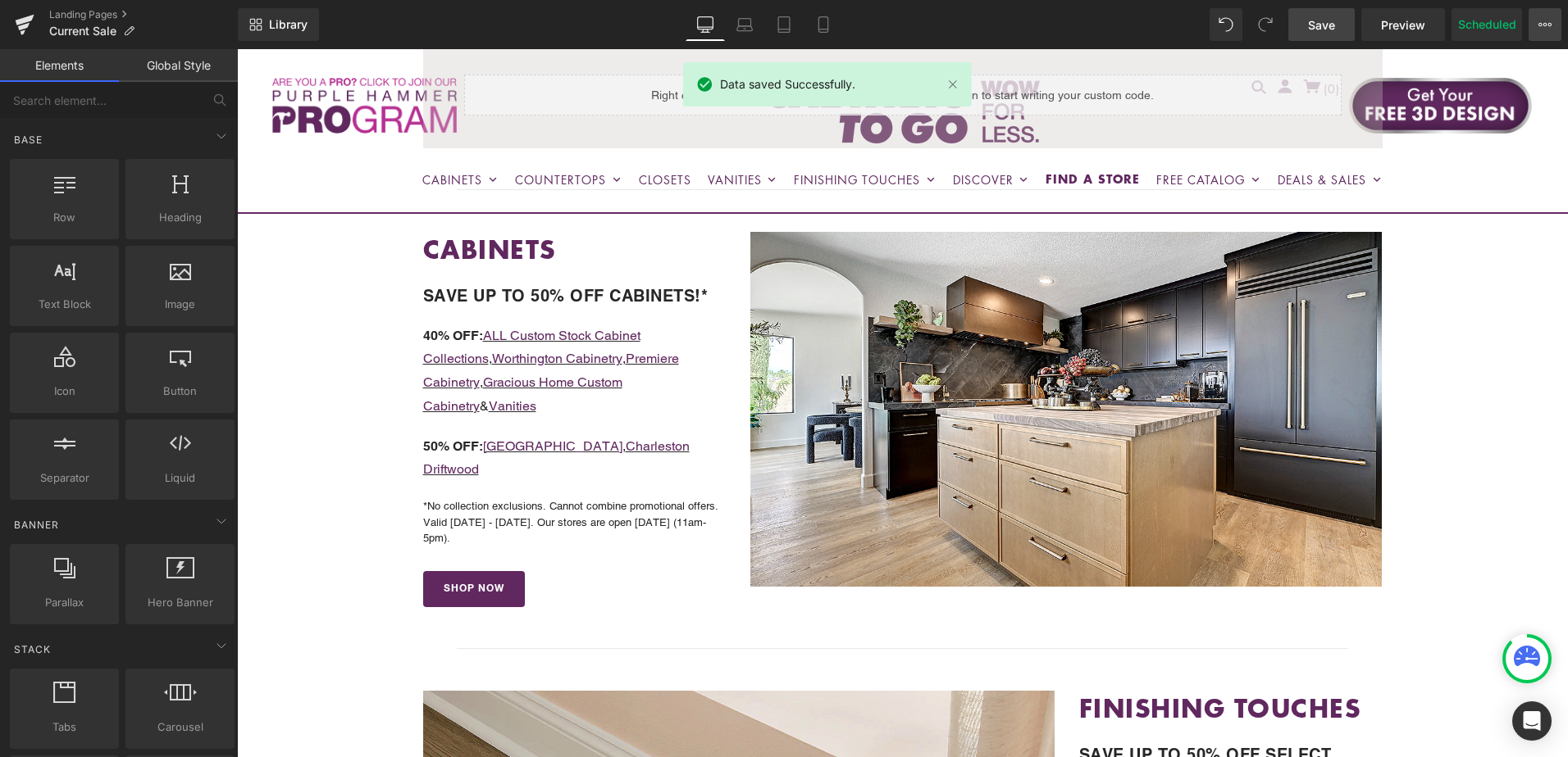
click at [1545, 23] on icon at bounding box center [1545, 24] width 4 height 3
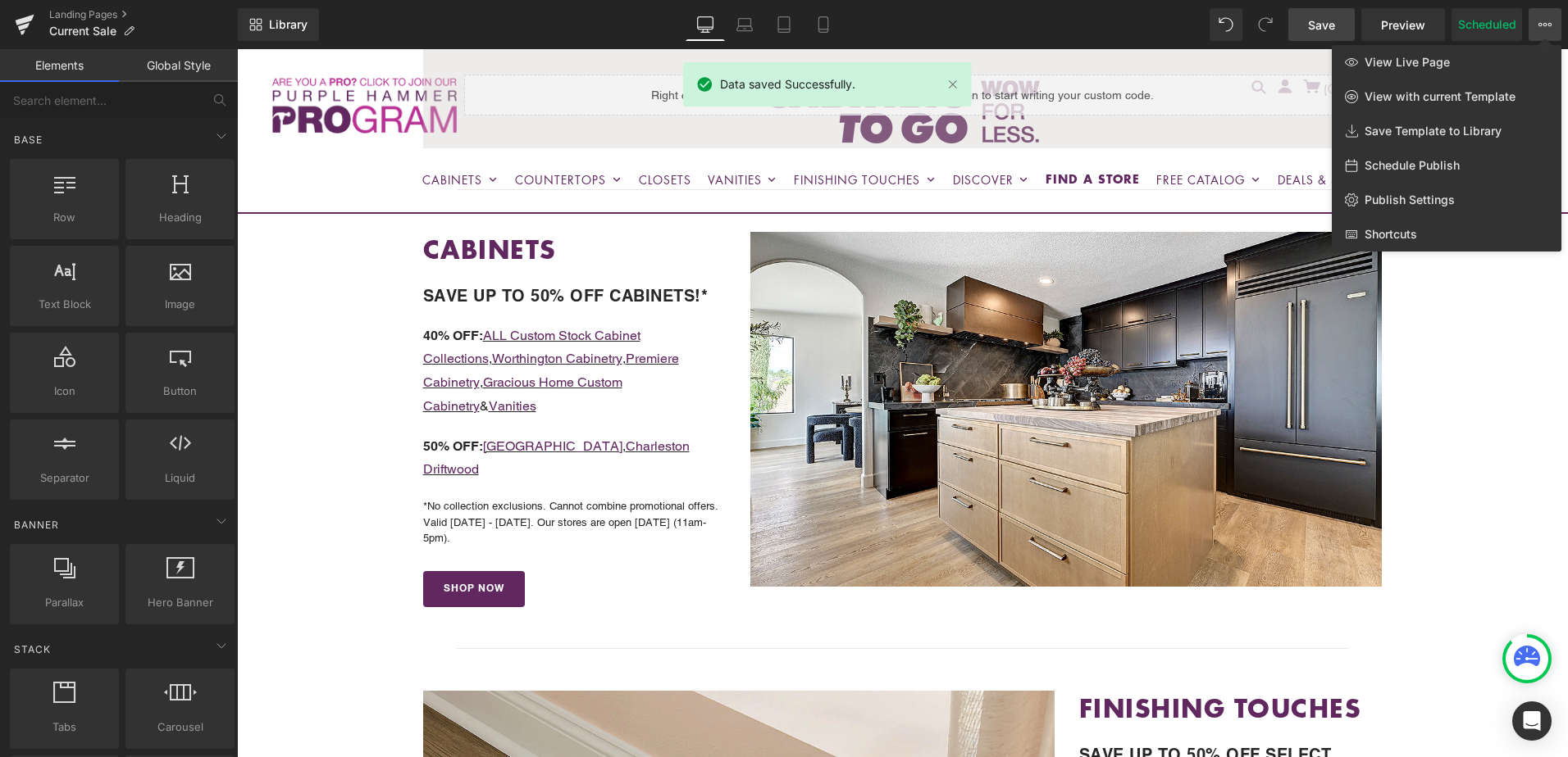
click at [1430, 166] on span "Schedule Publish" at bounding box center [1412, 165] width 95 height 15
select select
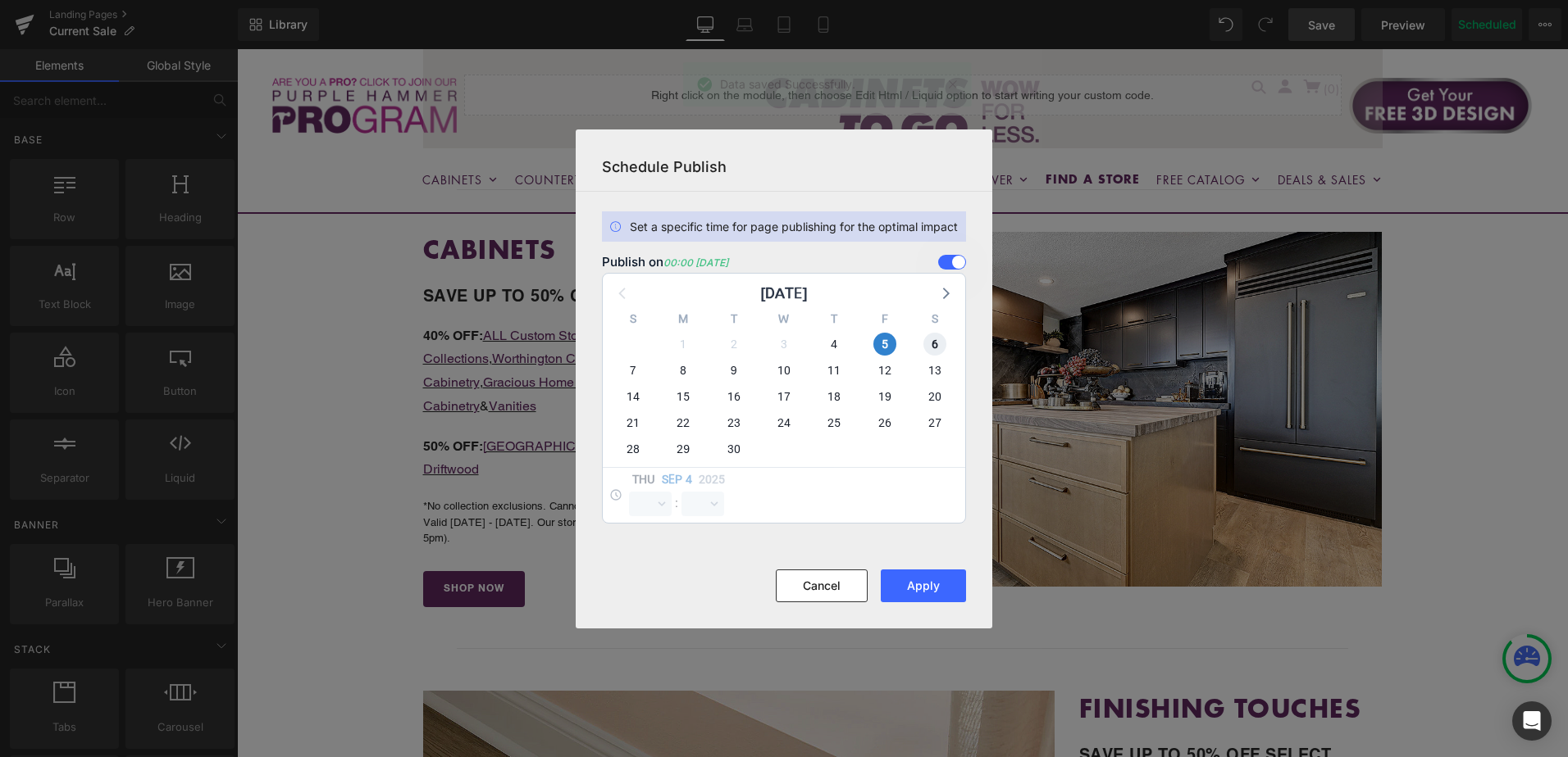
click at [936, 341] on span "6" at bounding box center [935, 344] width 23 height 23
select select "0"
click at [888, 348] on span "5" at bounding box center [885, 344] width 23 height 23
click at [918, 586] on button "Apply" at bounding box center [924, 586] width 86 height 33
